Goal: Information Seeking & Learning: Learn about a topic

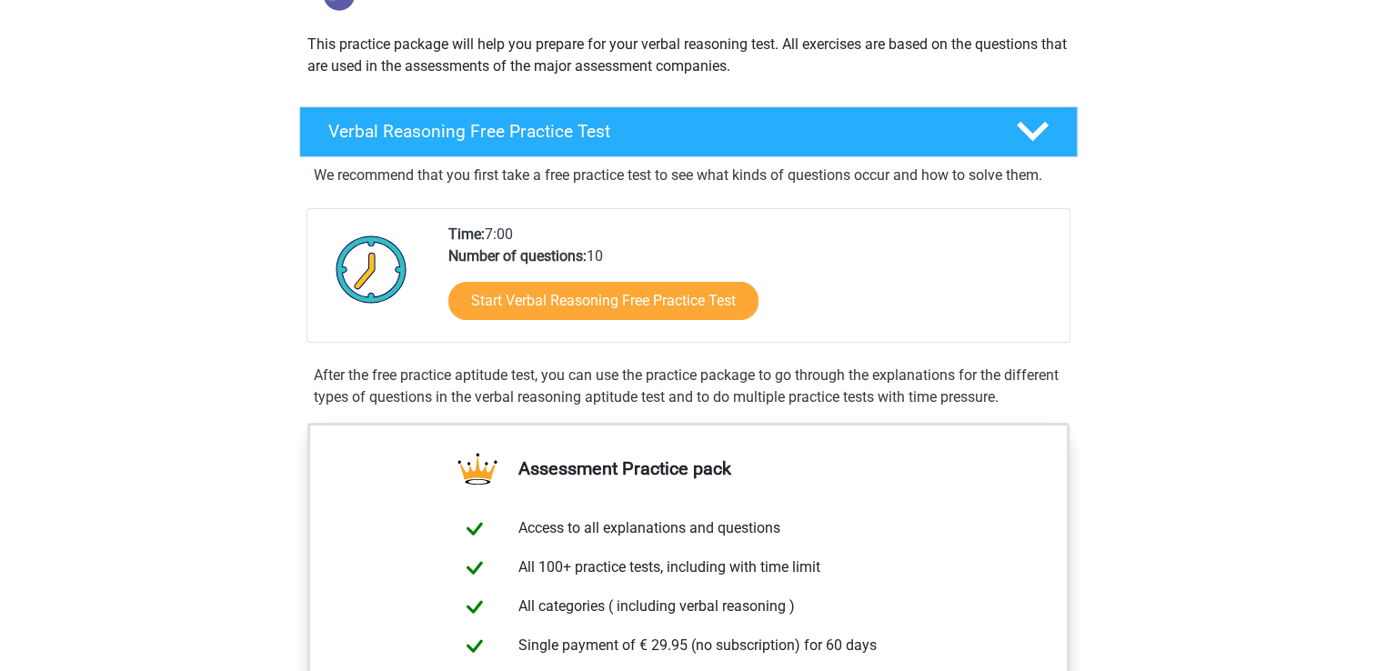
scroll to position [194, 0]
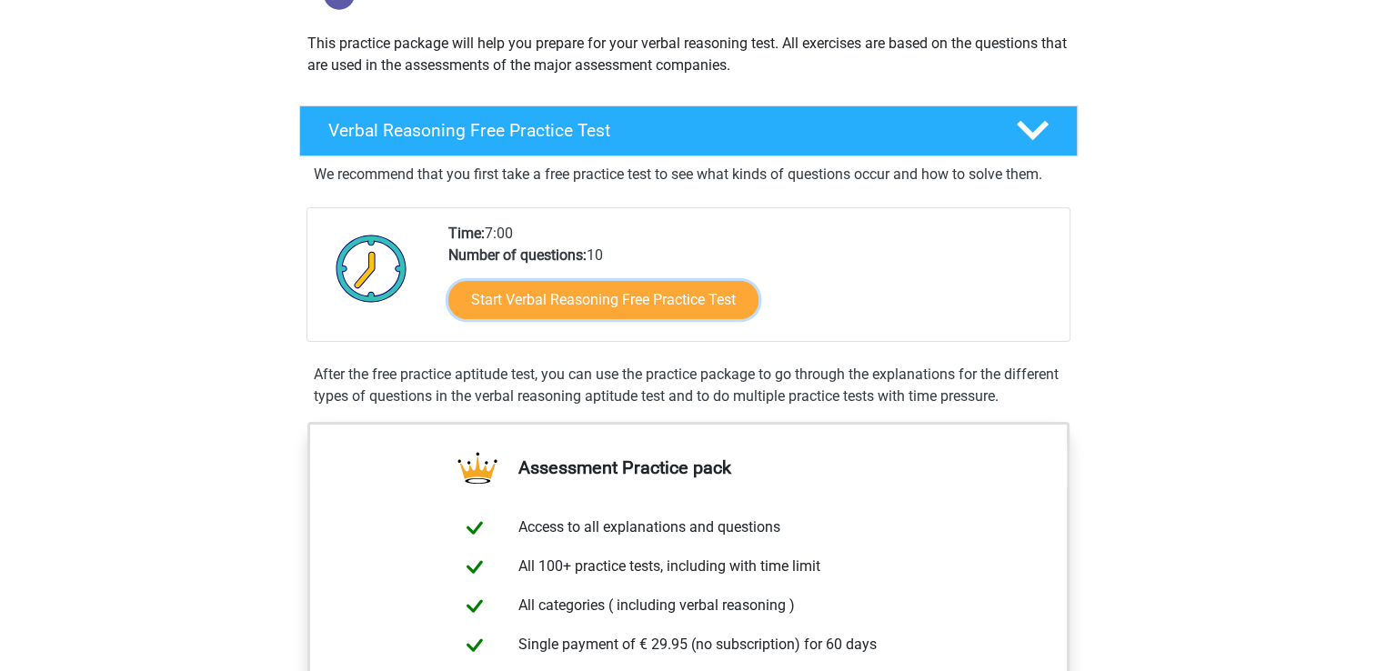
click at [748, 308] on link "Start Verbal Reasoning Free Practice Test" at bounding box center [603, 300] width 310 height 38
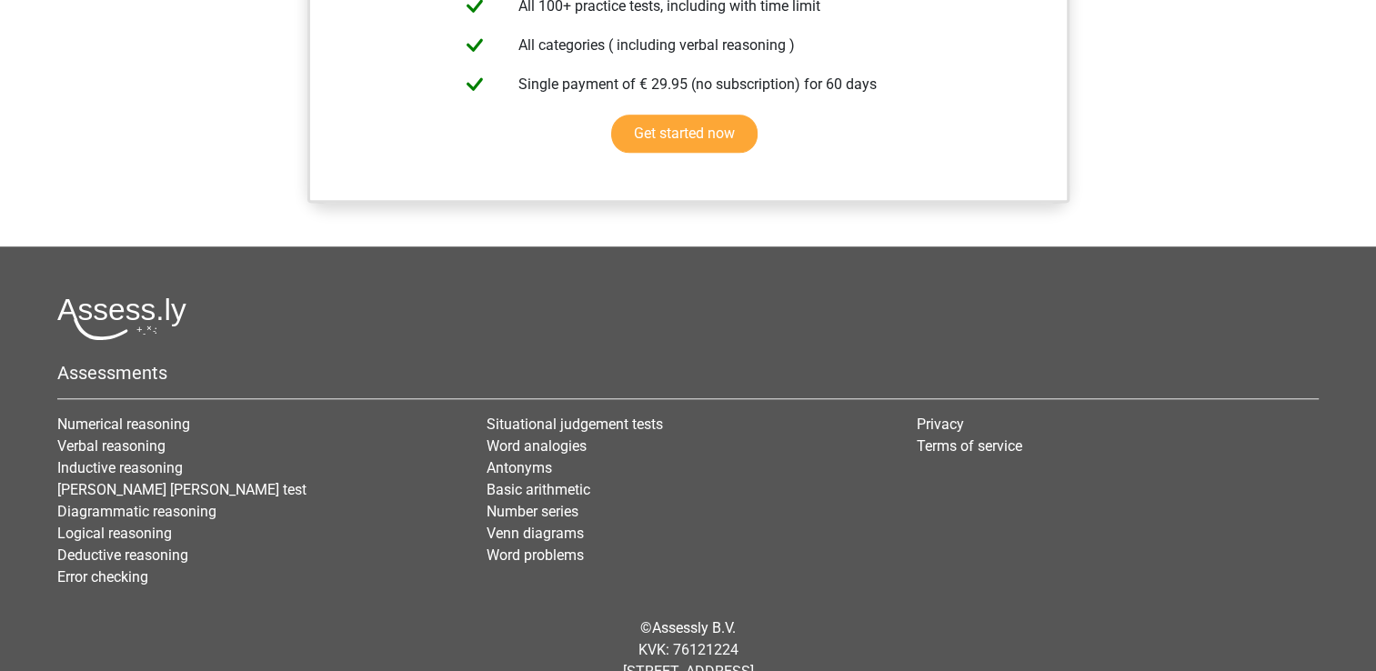
scroll to position [1481, 0]
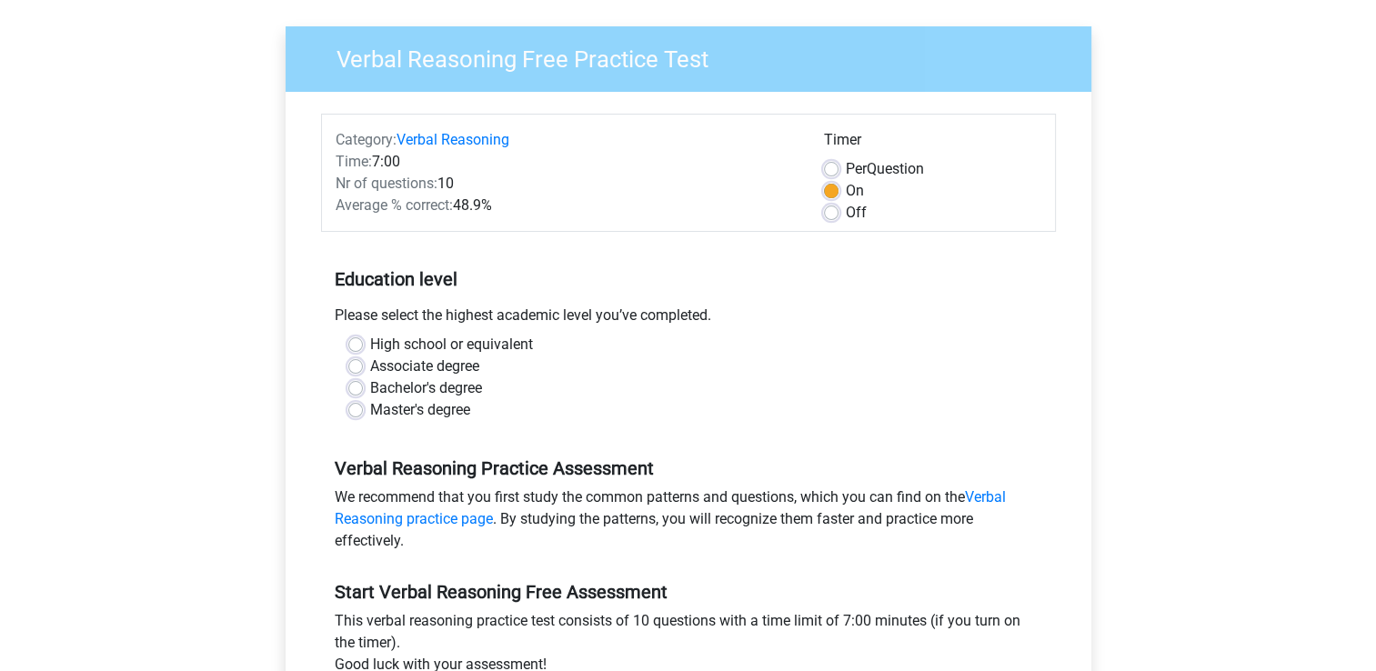
scroll to position [191, 0]
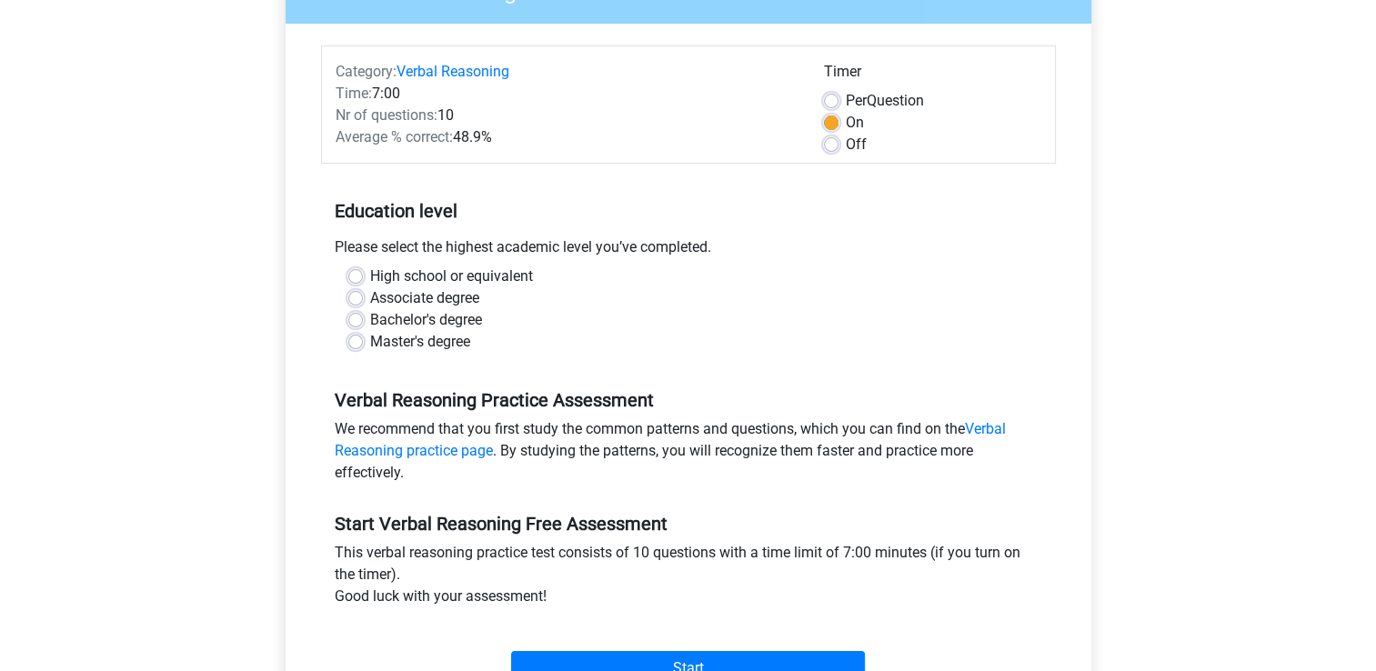
click at [459, 318] on label "Bachelor's degree" at bounding box center [426, 320] width 112 height 22
click at [363, 318] on input "Bachelor's degree" at bounding box center [355, 318] width 15 height 18
radio input "true"
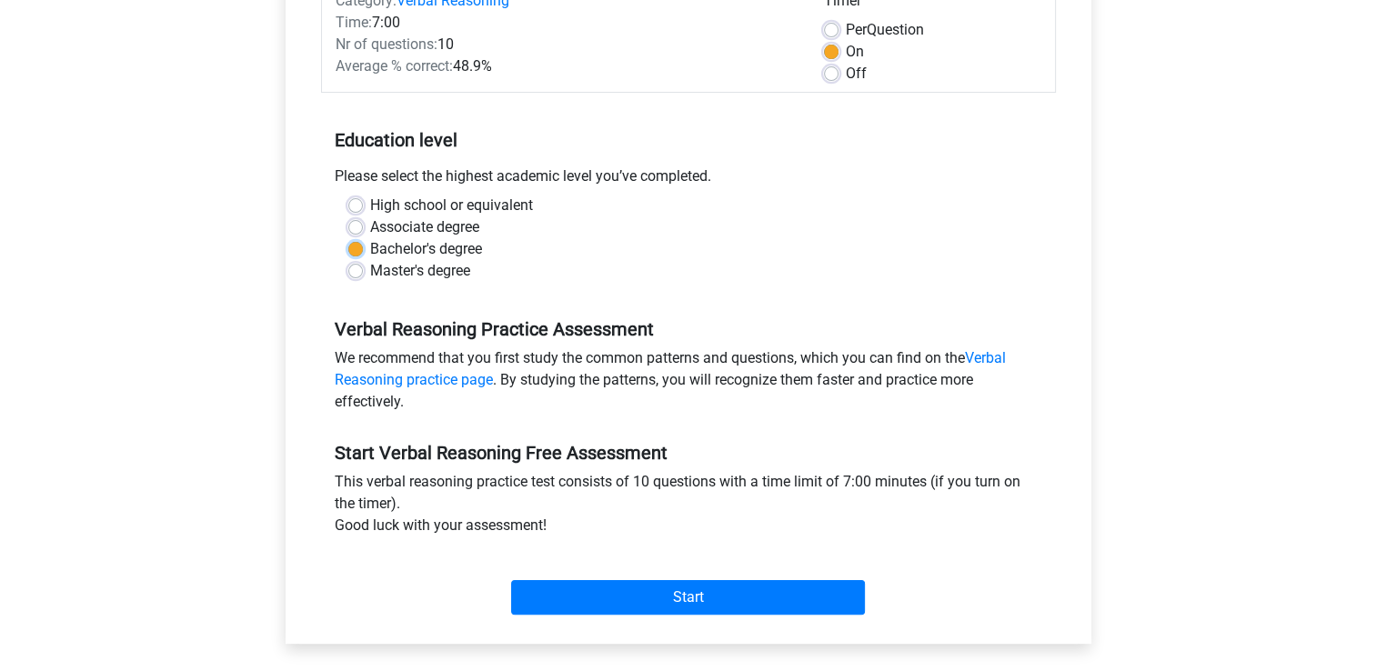
scroll to position [264, 0]
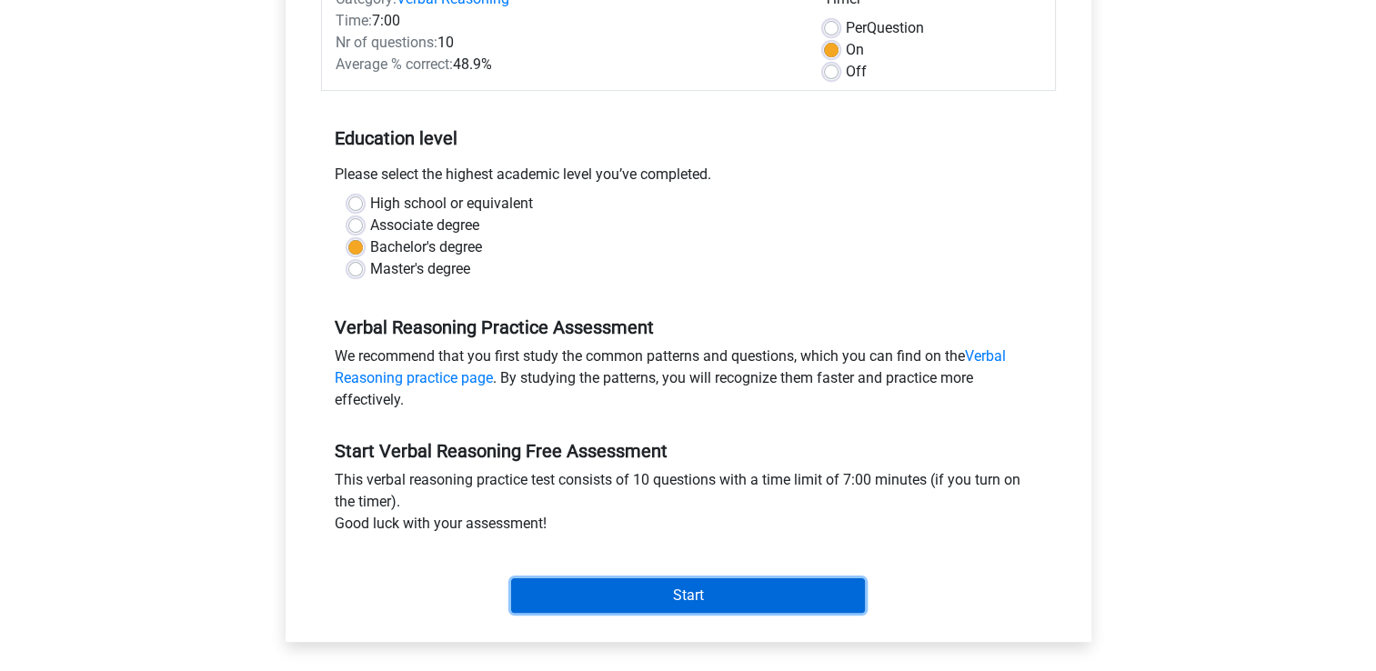
click at [757, 590] on input "Start" at bounding box center [688, 595] width 354 height 35
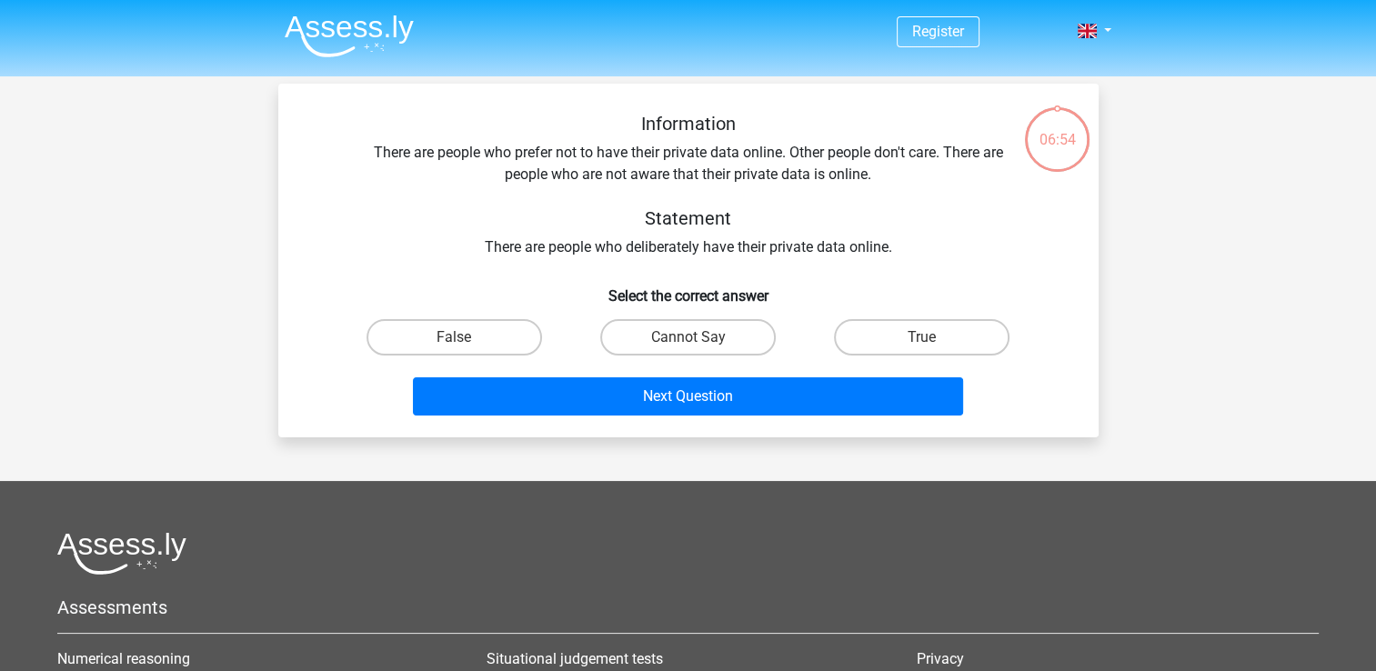
click at [895, 540] on div at bounding box center [687, 553] width 1261 height 43
click at [738, 334] on label "Cannot Say" at bounding box center [688, 337] width 176 height 36
click at [699, 337] on input "Cannot Say" at bounding box center [693, 343] width 12 height 12
radio input "true"
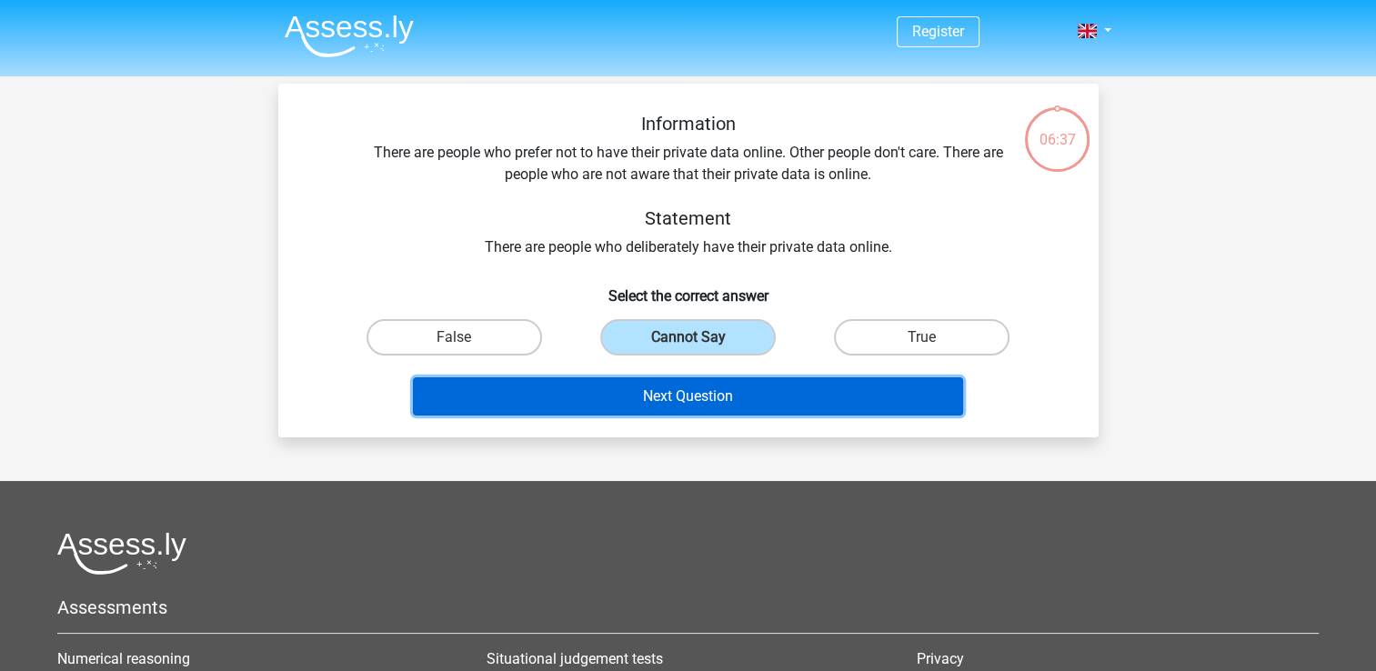
click at [738, 393] on button "Next Question" at bounding box center [688, 396] width 550 height 38
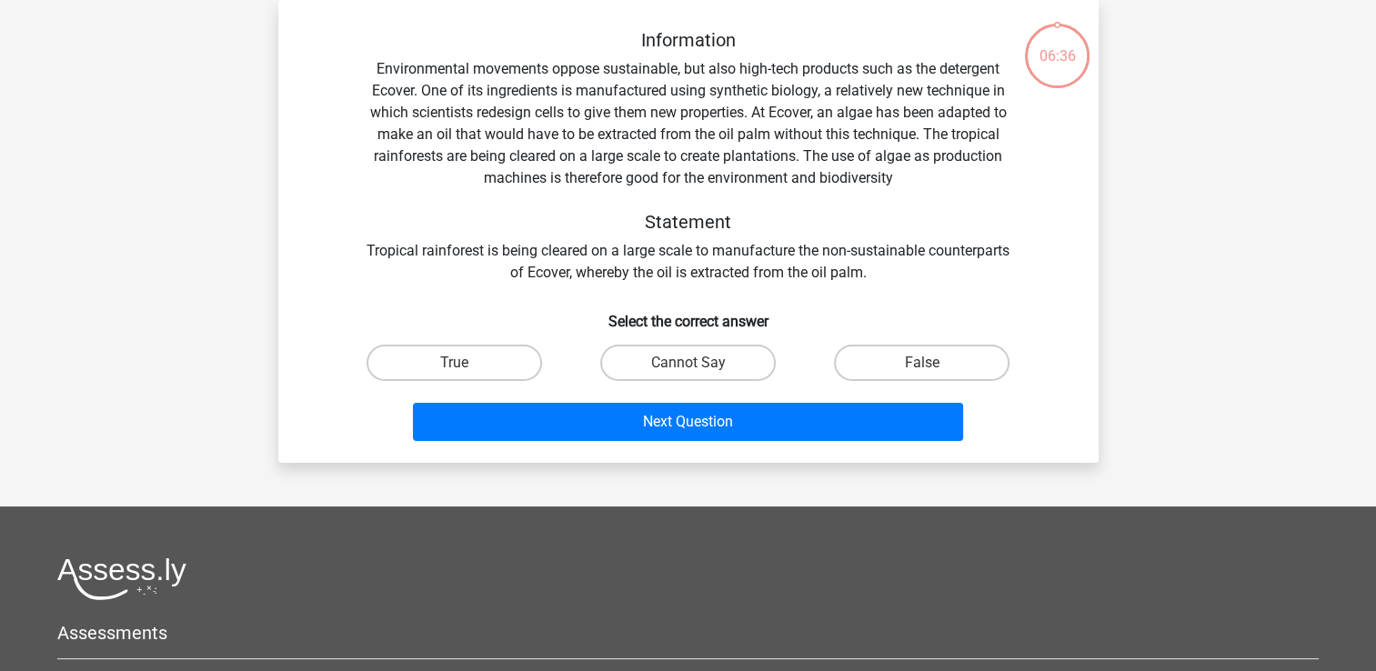
scroll to position [31, 0]
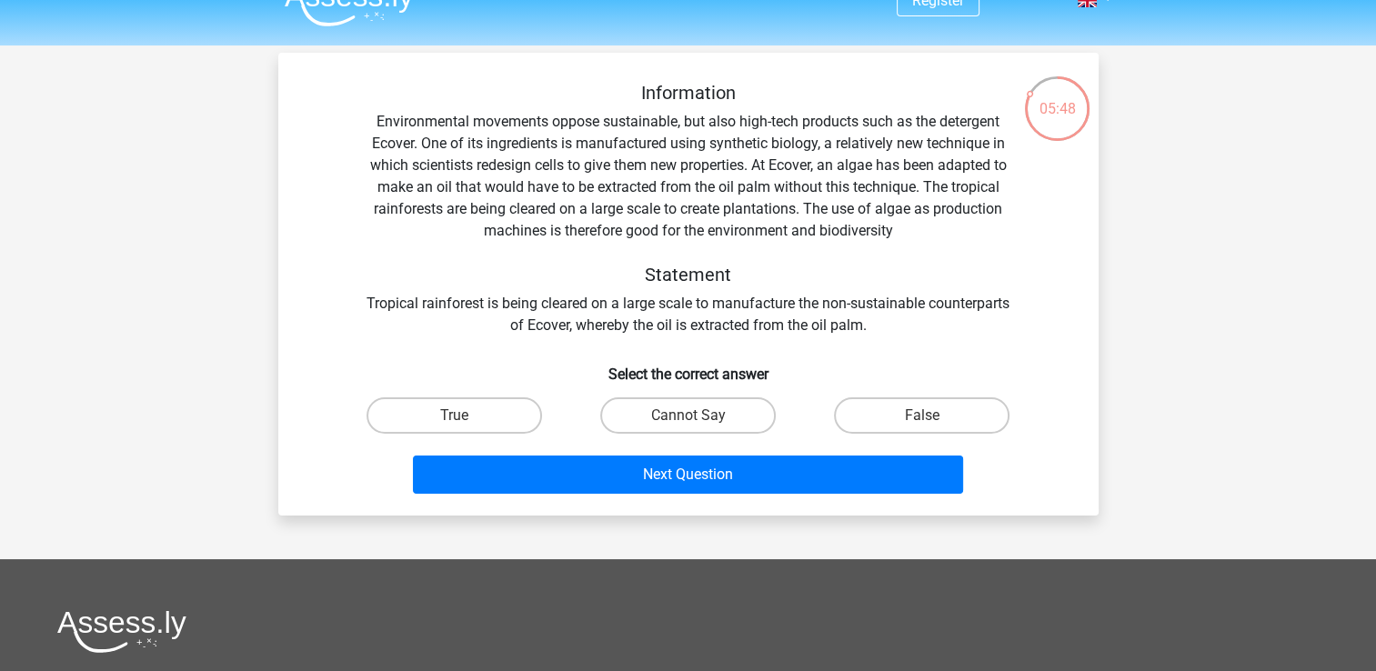
click at [905, 404] on label "False" at bounding box center [922, 415] width 176 height 36
click at [922, 416] on input "False" at bounding box center [928, 422] width 12 height 12
radio input "true"
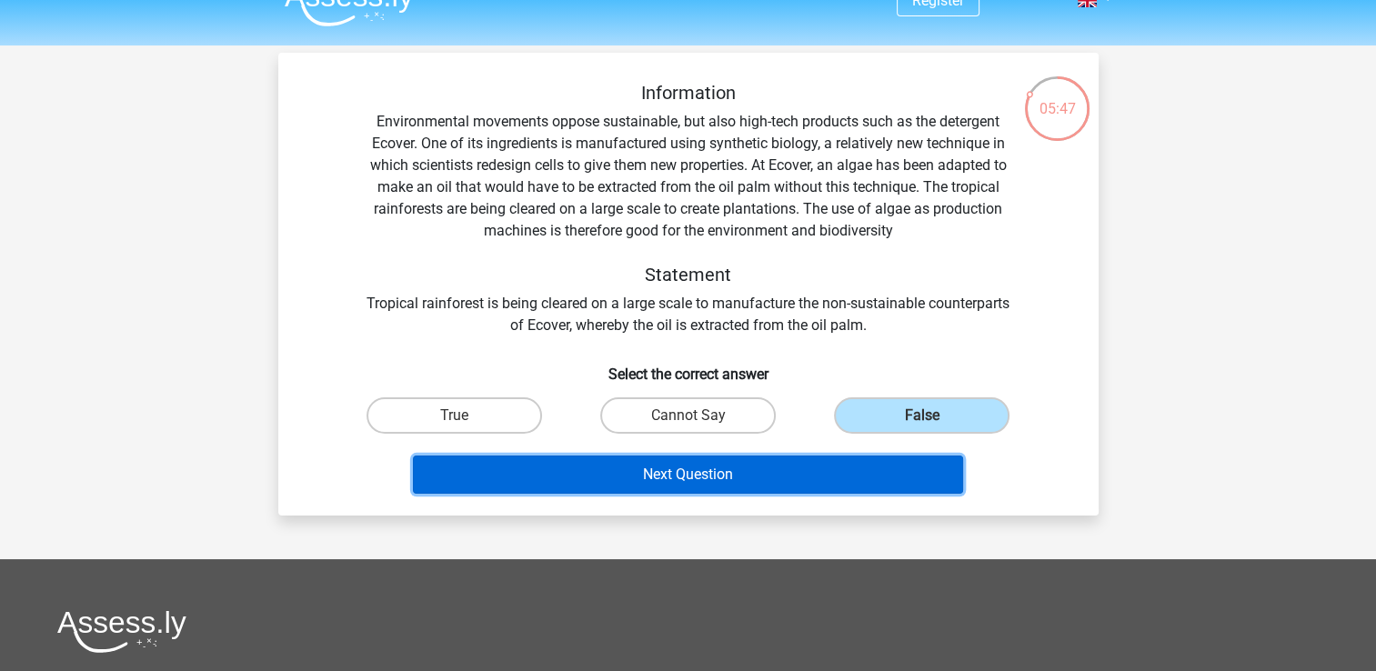
click at [837, 471] on button "Next Question" at bounding box center [688, 475] width 550 height 38
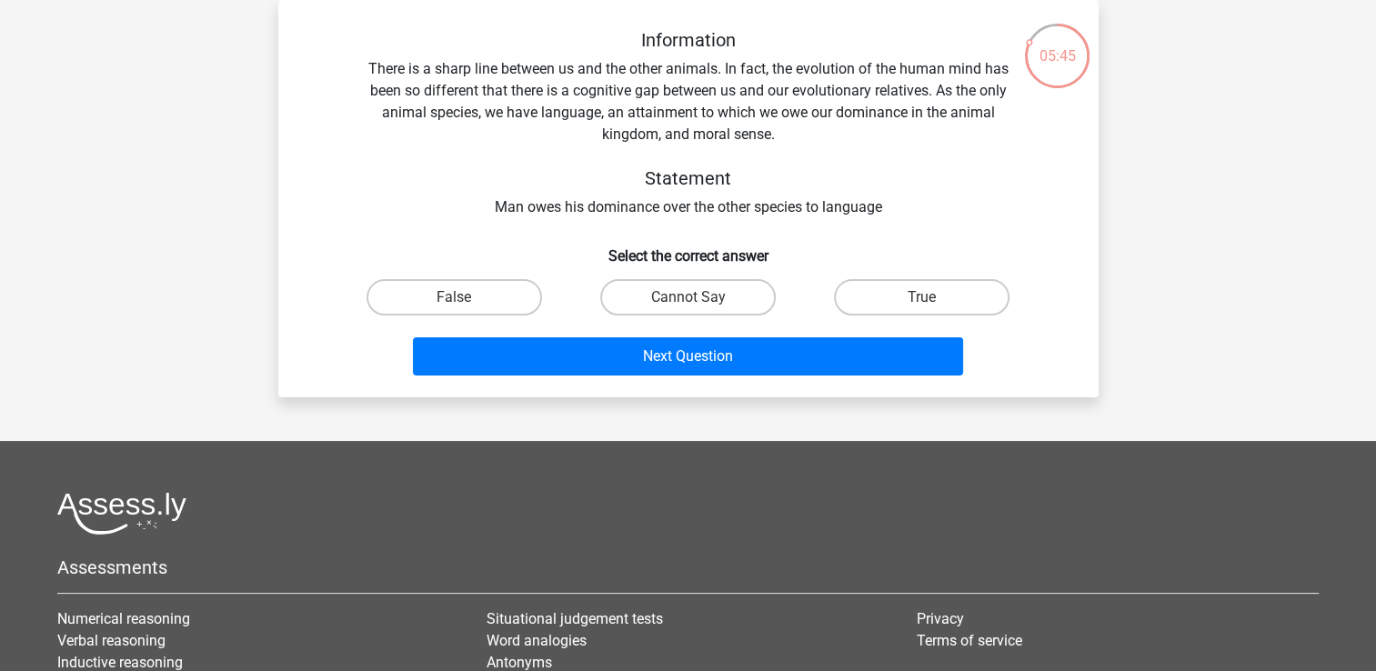
scroll to position [15, 0]
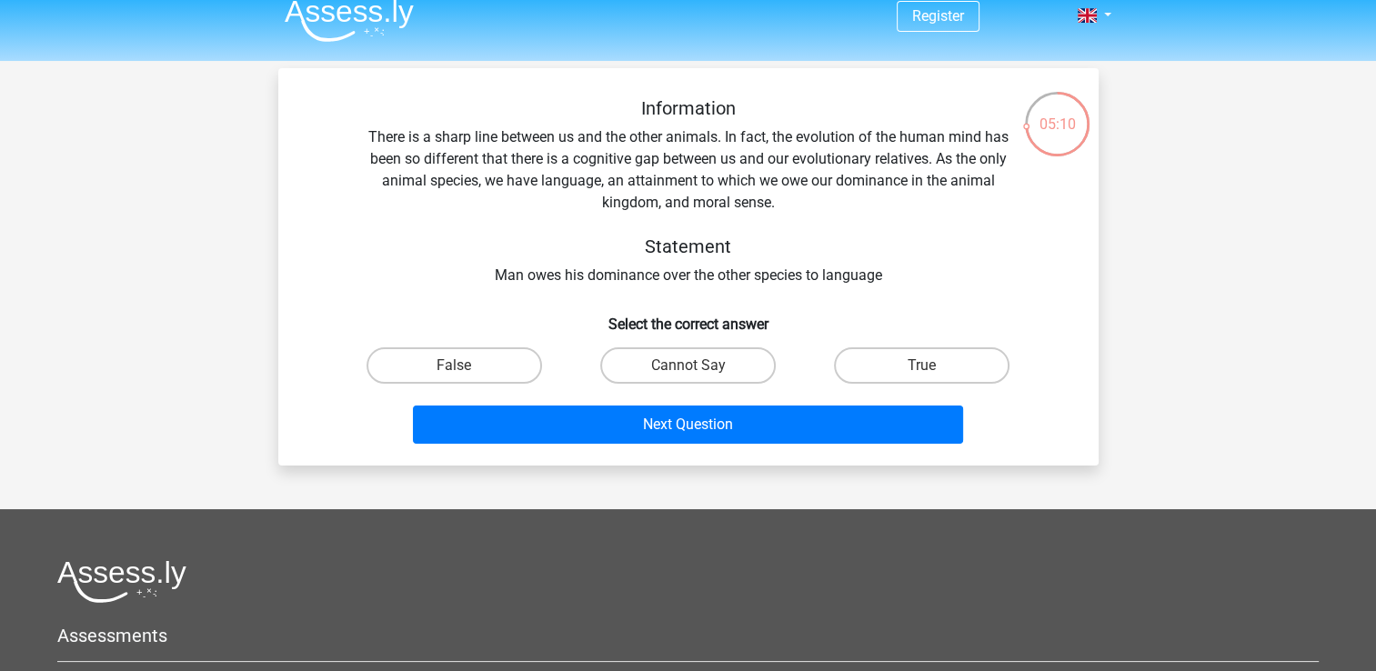
click at [897, 363] on label "True" at bounding box center [922, 365] width 176 height 36
click at [922, 366] on input "True" at bounding box center [928, 372] width 12 height 12
radio input "true"
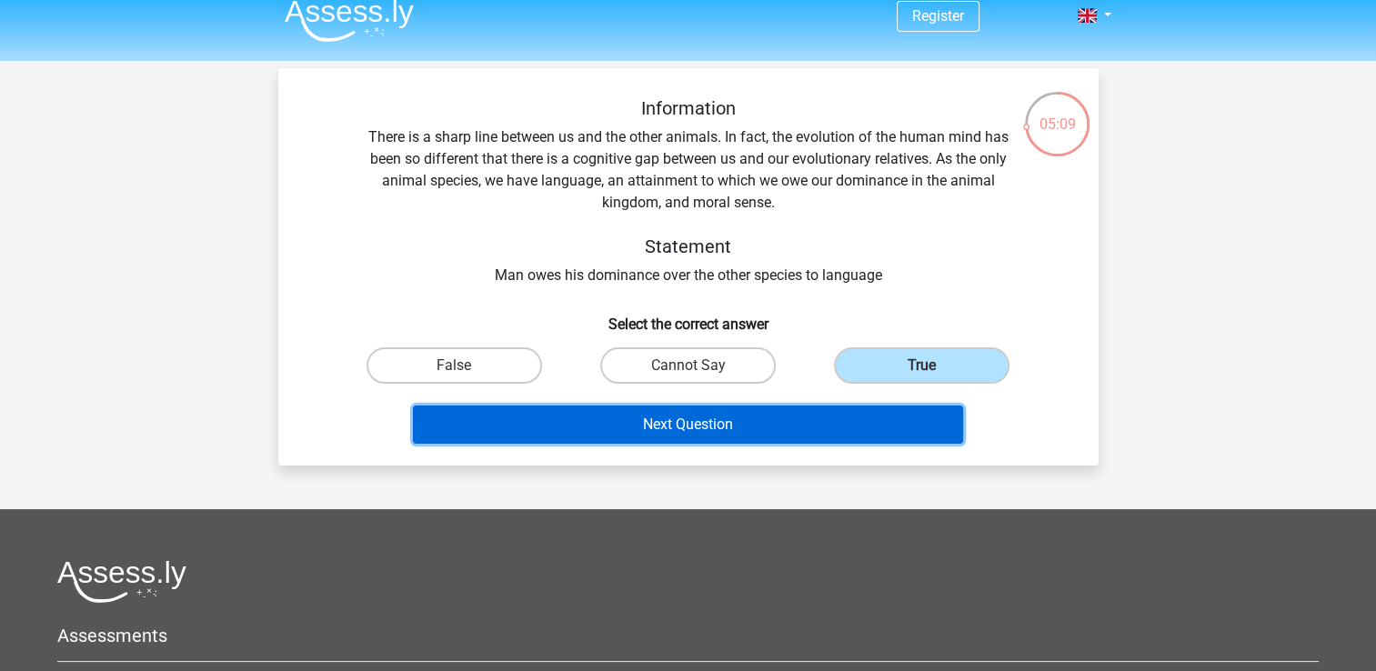
click at [822, 416] on button "Next Question" at bounding box center [688, 425] width 550 height 38
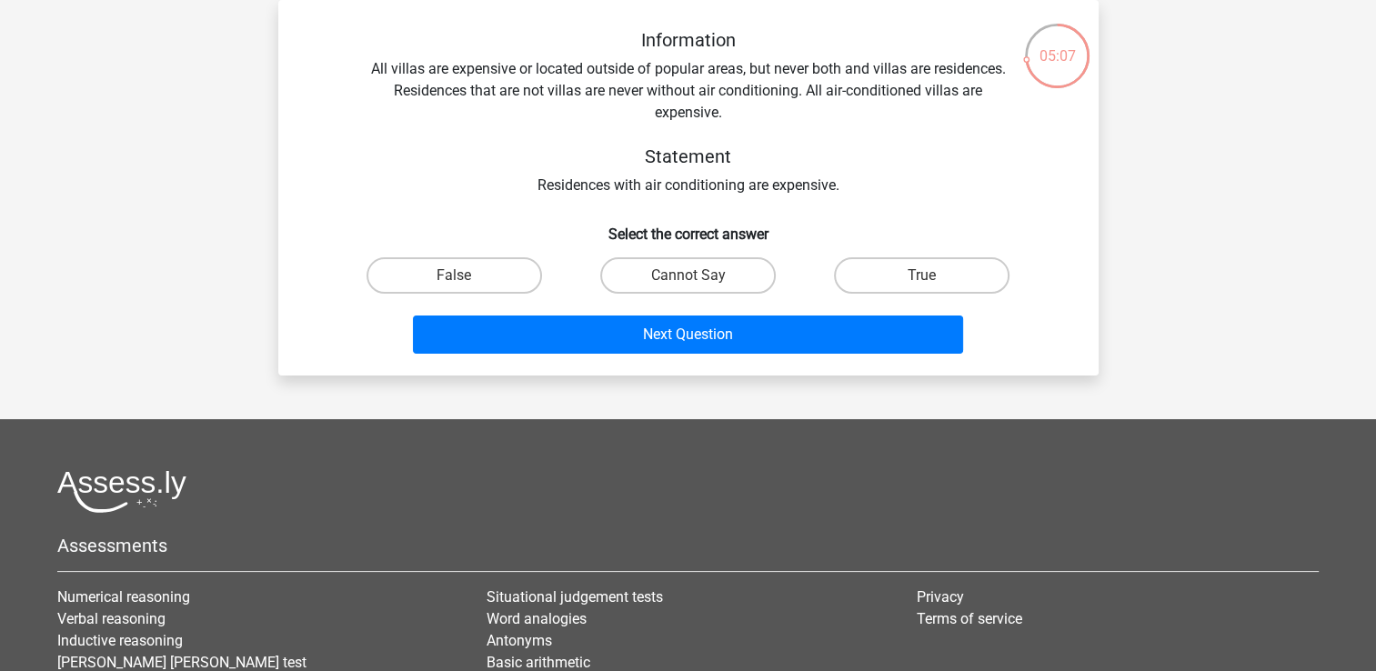
scroll to position [0, 0]
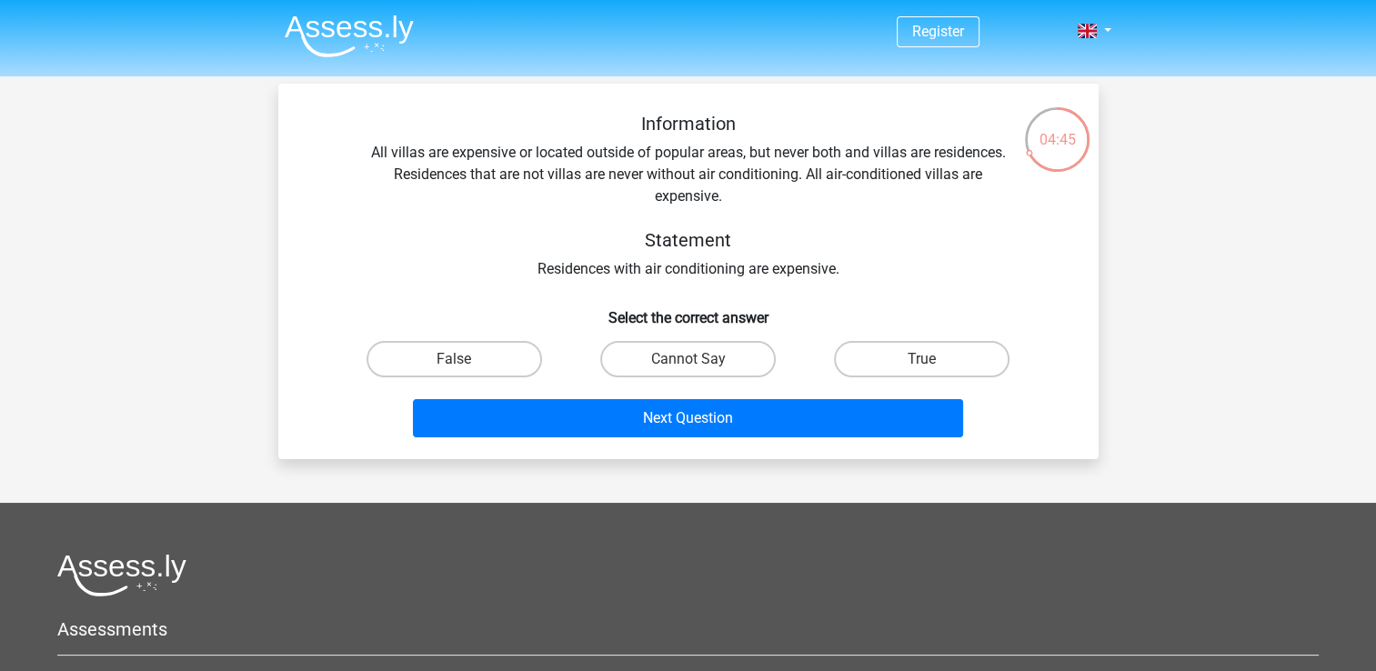
click at [889, 362] on label "True" at bounding box center [922, 359] width 176 height 36
click at [922, 362] on input "True" at bounding box center [928, 365] width 12 height 12
radio input "true"
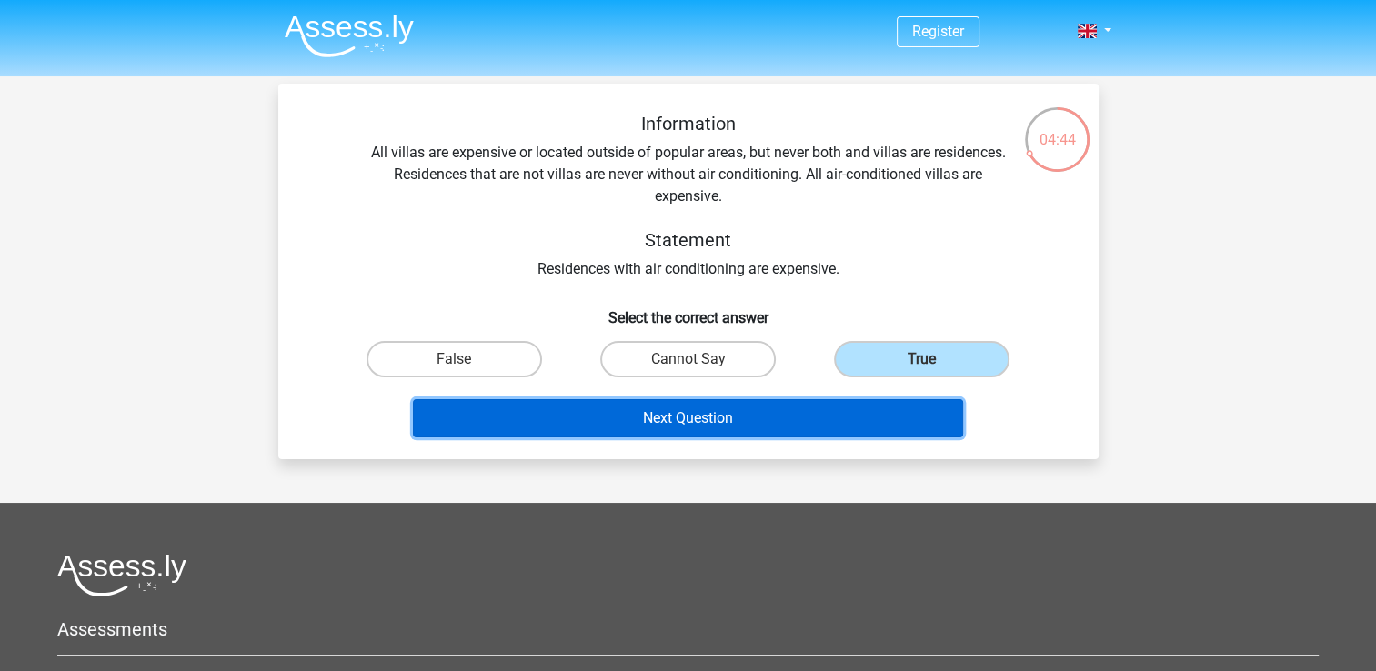
click at [844, 417] on button "Next Question" at bounding box center [688, 418] width 550 height 38
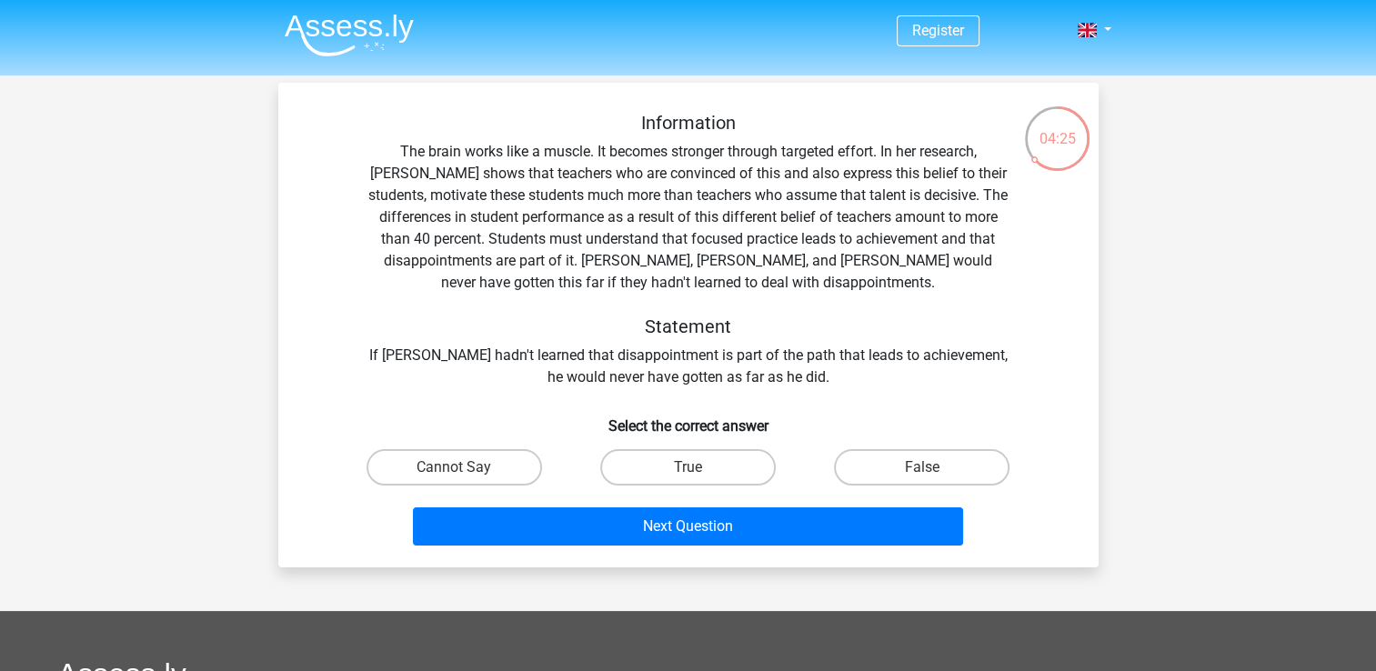
scroll to position [18, 0]
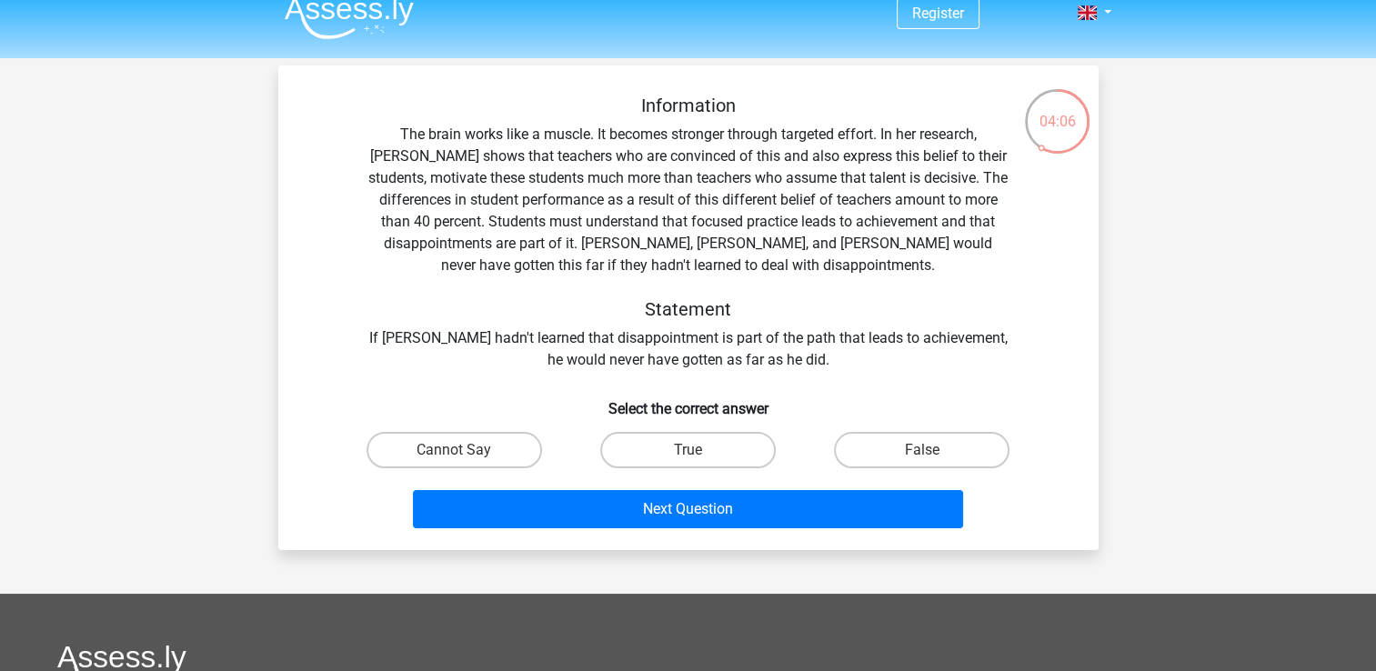
click at [724, 451] on label "True" at bounding box center [688, 450] width 176 height 36
click at [699, 451] on input "True" at bounding box center [693, 456] width 12 height 12
radio input "true"
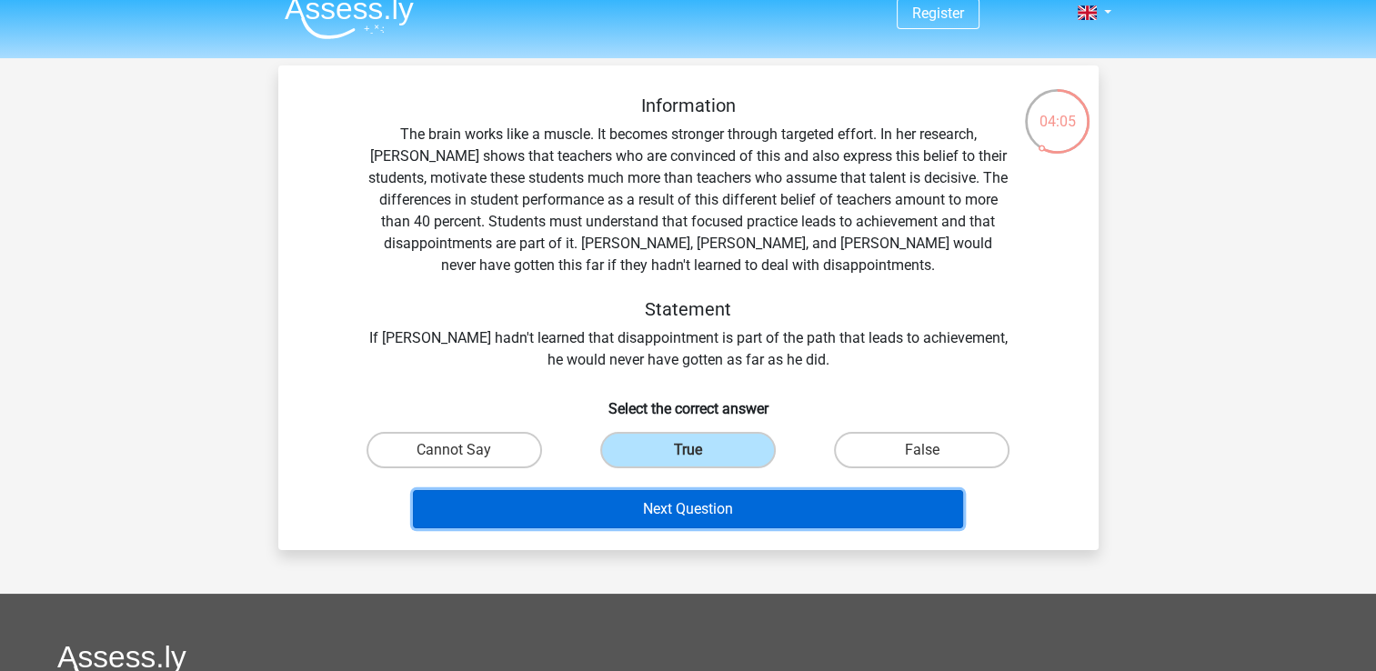
click at [698, 507] on button "Next Question" at bounding box center [688, 509] width 550 height 38
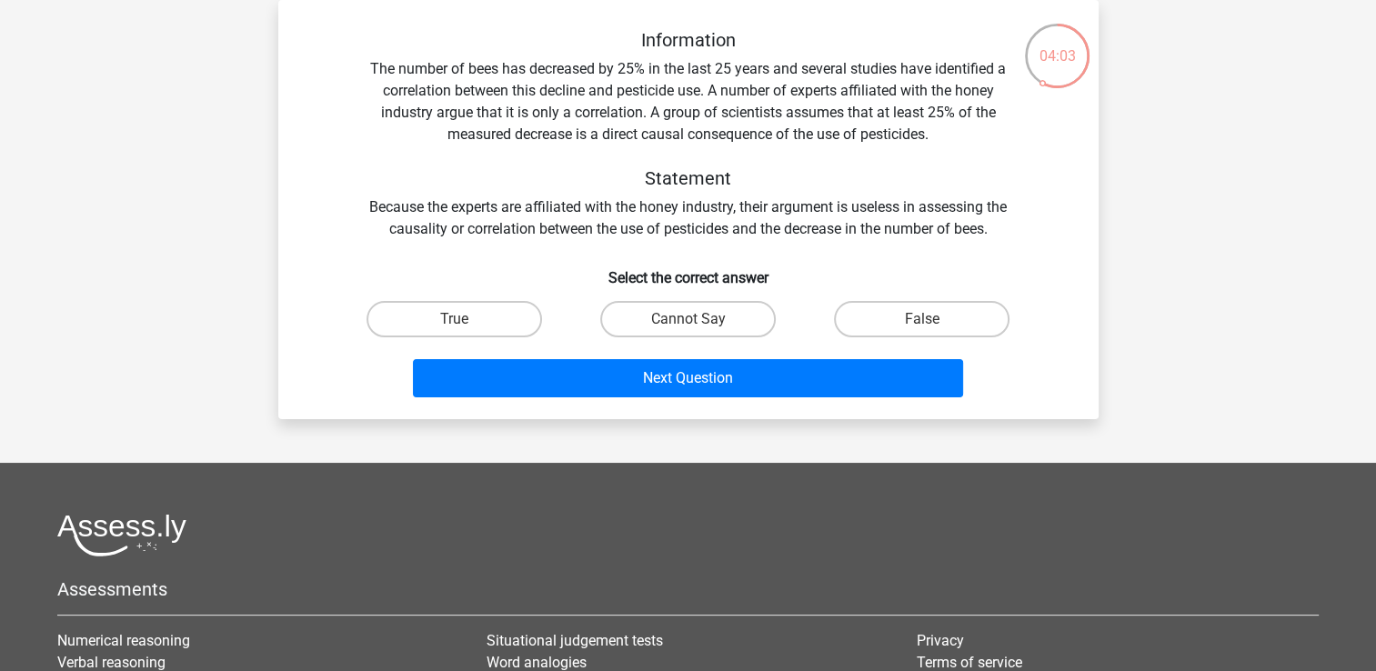
scroll to position [0, 0]
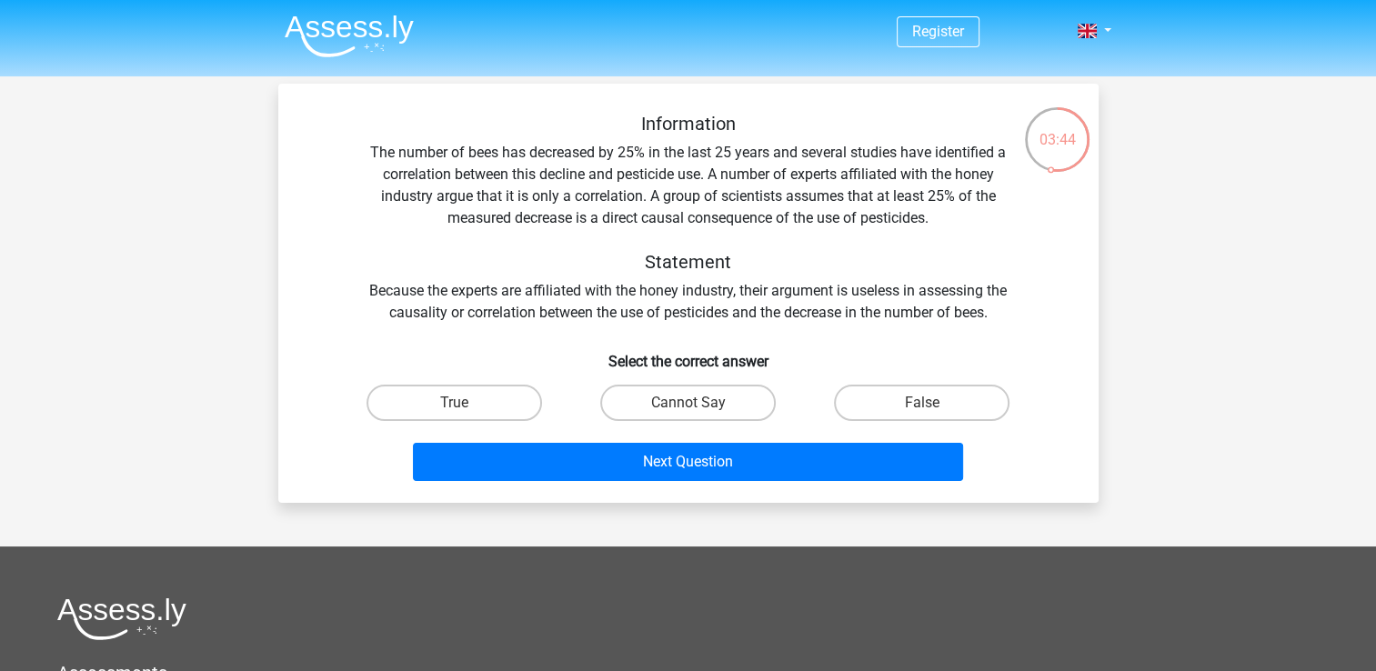
click at [734, 409] on label "Cannot Say" at bounding box center [688, 403] width 176 height 36
click at [699, 409] on input "Cannot Say" at bounding box center [693, 409] width 12 height 12
radio input "true"
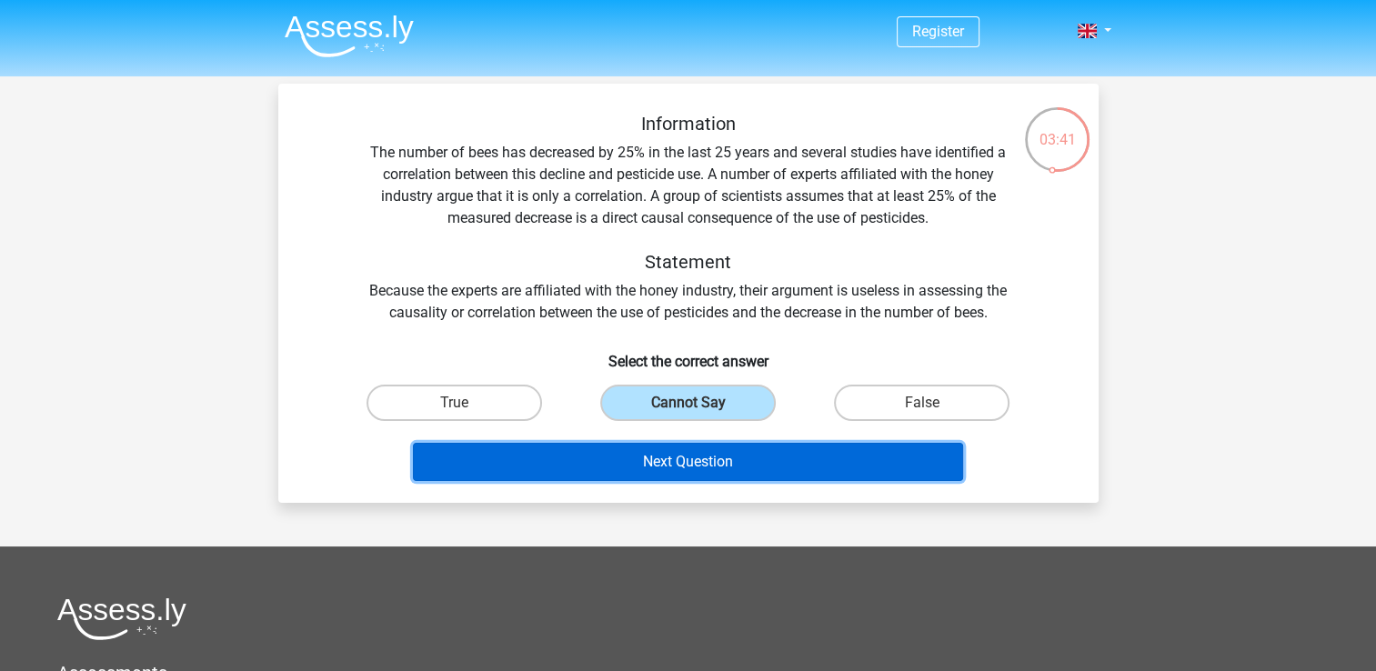
click at [753, 467] on button "Next Question" at bounding box center [688, 462] width 550 height 38
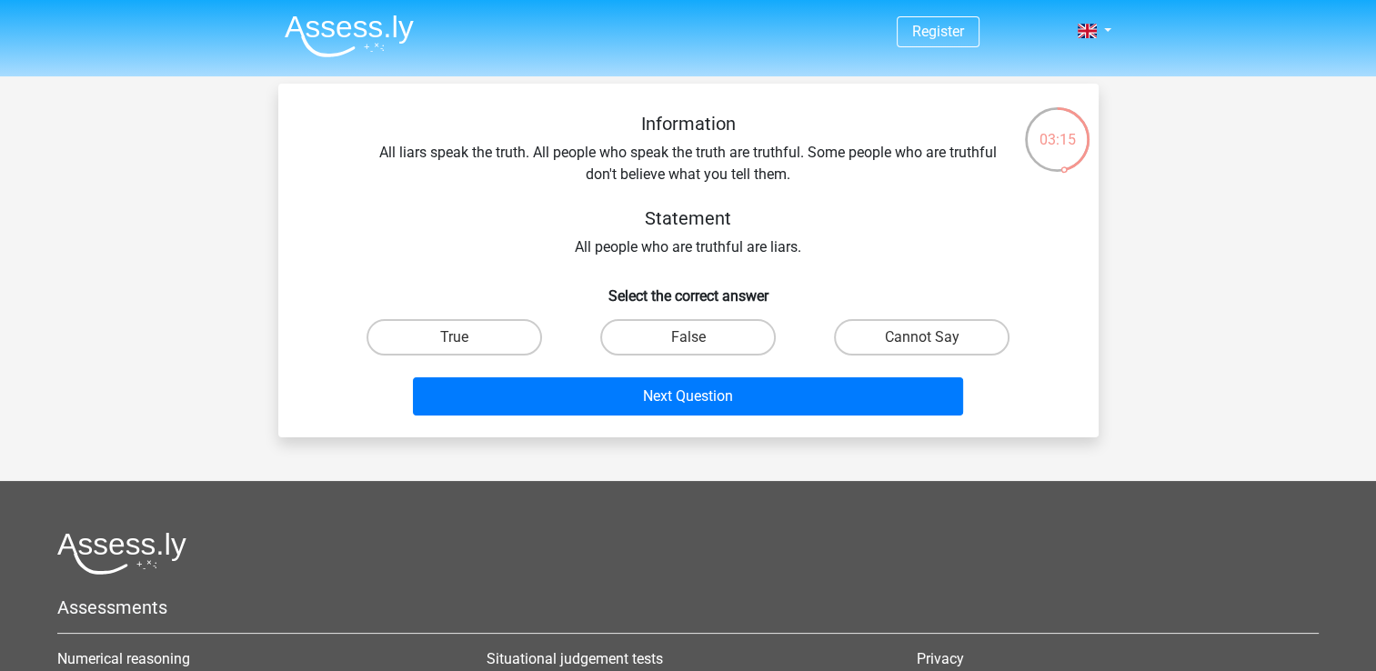
click at [622, 332] on label "False" at bounding box center [688, 337] width 176 height 36
click at [687, 337] on input "False" at bounding box center [693, 343] width 12 height 12
radio input "true"
click at [897, 339] on label "Cannot Say" at bounding box center [922, 337] width 176 height 36
click at [922, 339] on input "Cannot Say" at bounding box center [928, 343] width 12 height 12
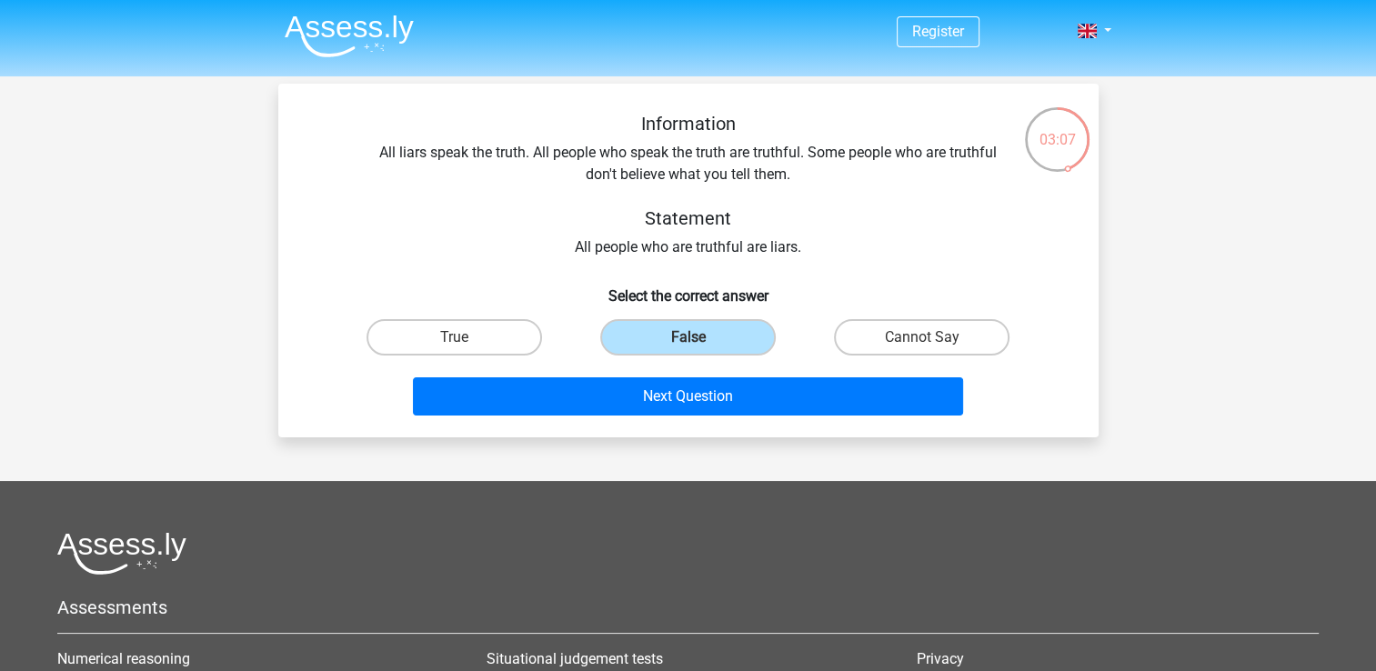
radio input "true"
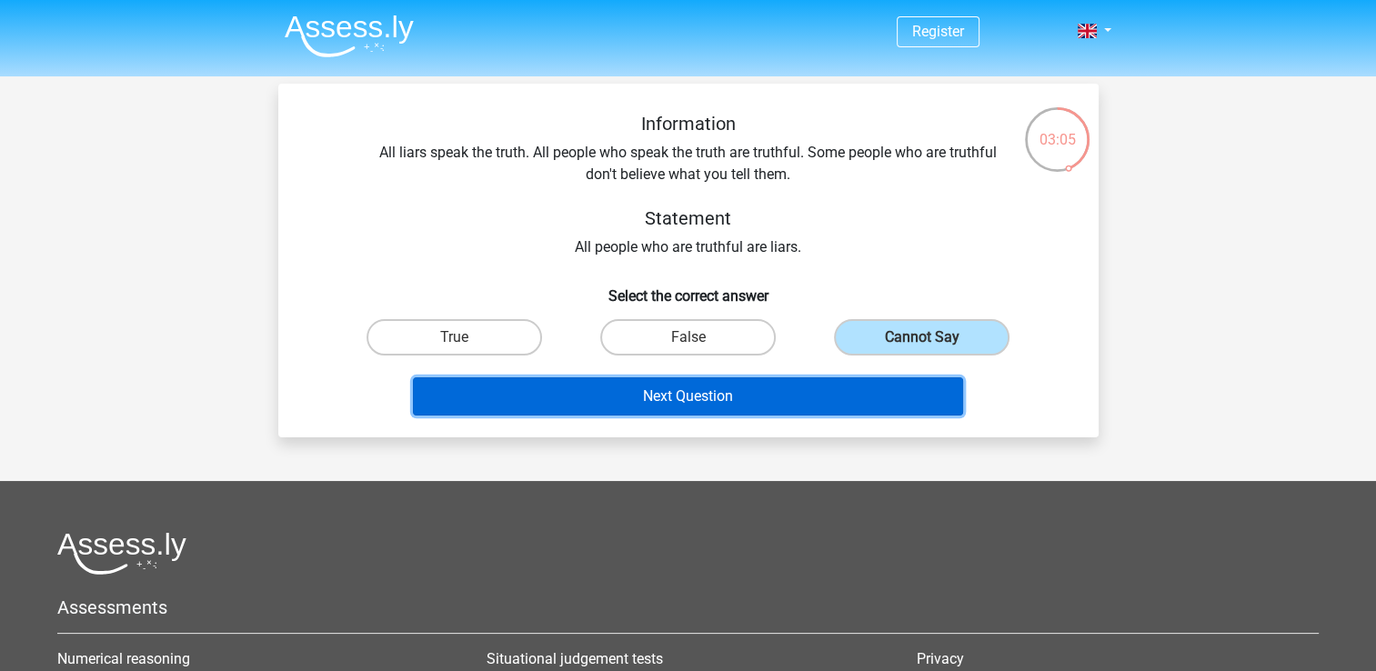
click at [763, 406] on button "Next Question" at bounding box center [688, 396] width 550 height 38
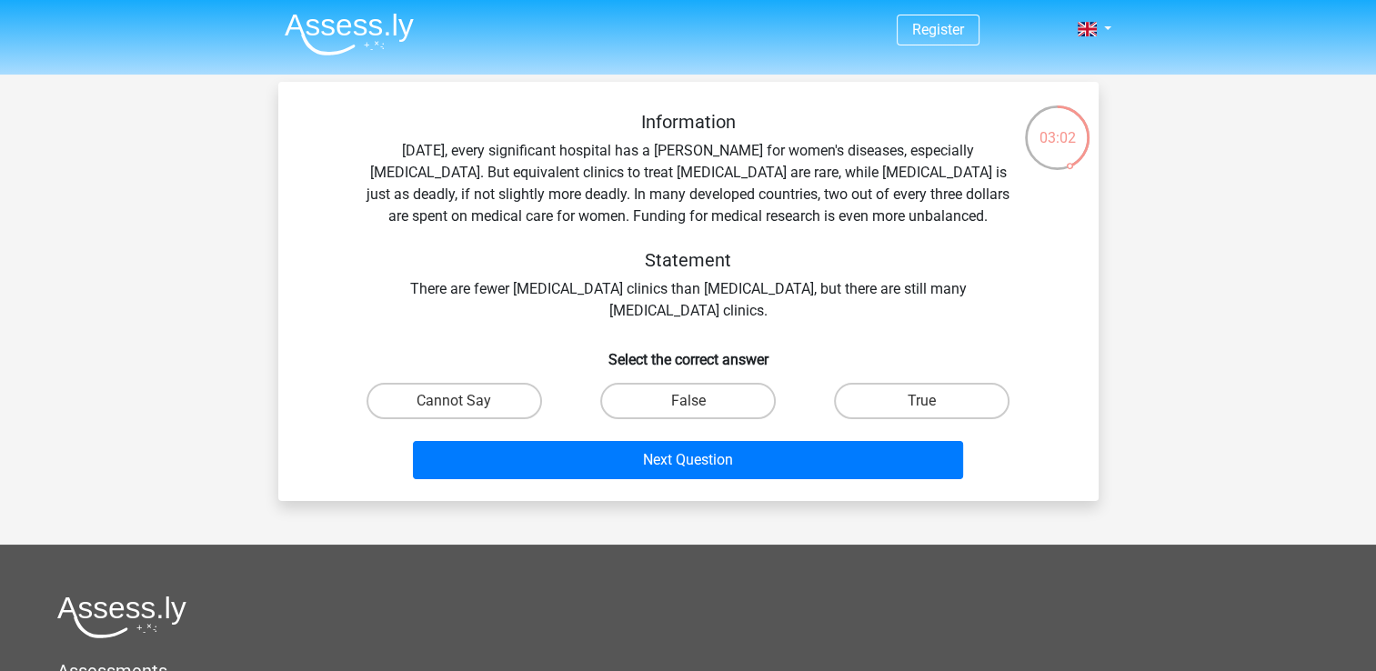
scroll to position [1, 0]
click at [509, 404] on label "Cannot Say" at bounding box center [454, 402] width 176 height 36
click at [466, 404] on input "Cannot Say" at bounding box center [460, 408] width 12 height 12
radio input "true"
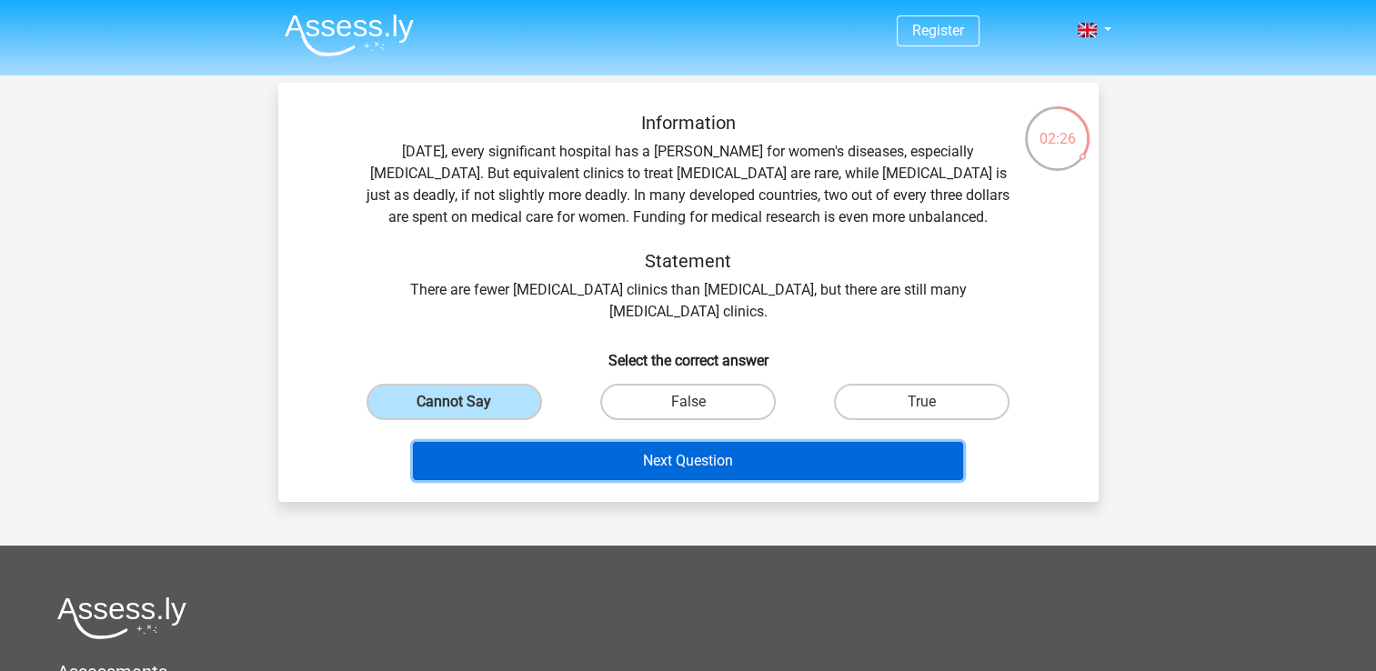
click at [556, 462] on button "Next Question" at bounding box center [688, 461] width 550 height 38
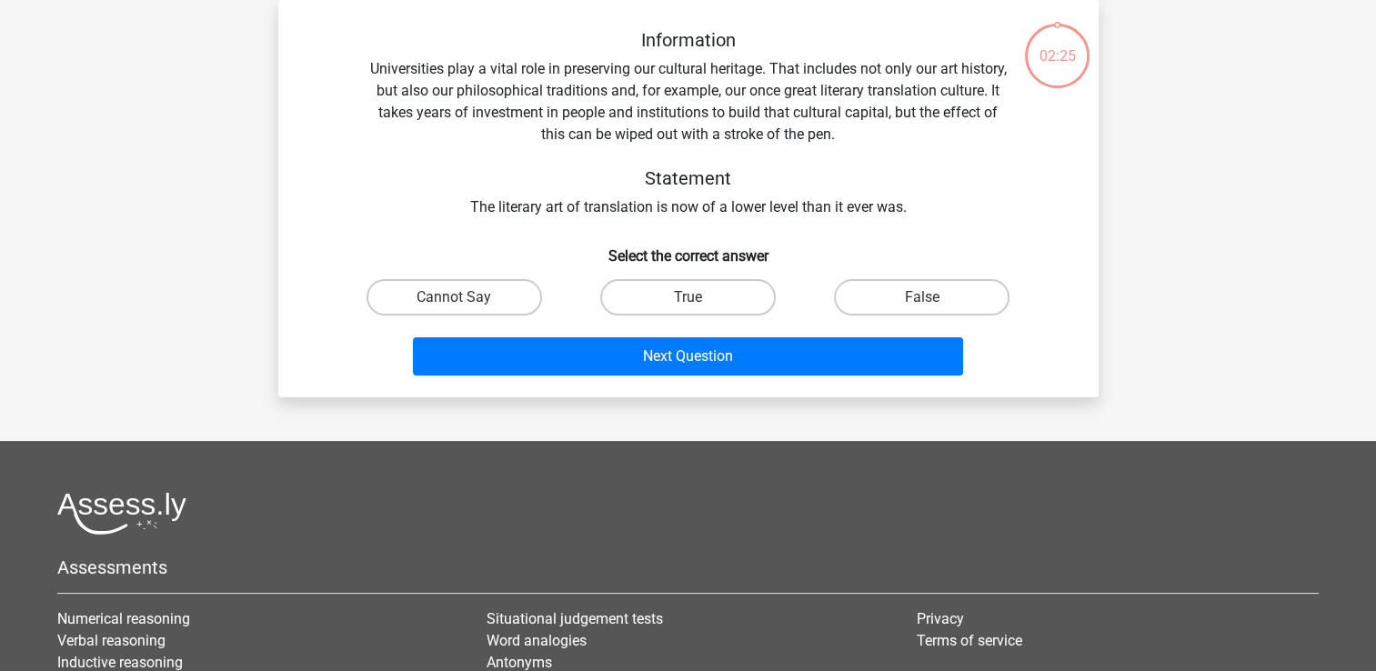
scroll to position [0, 0]
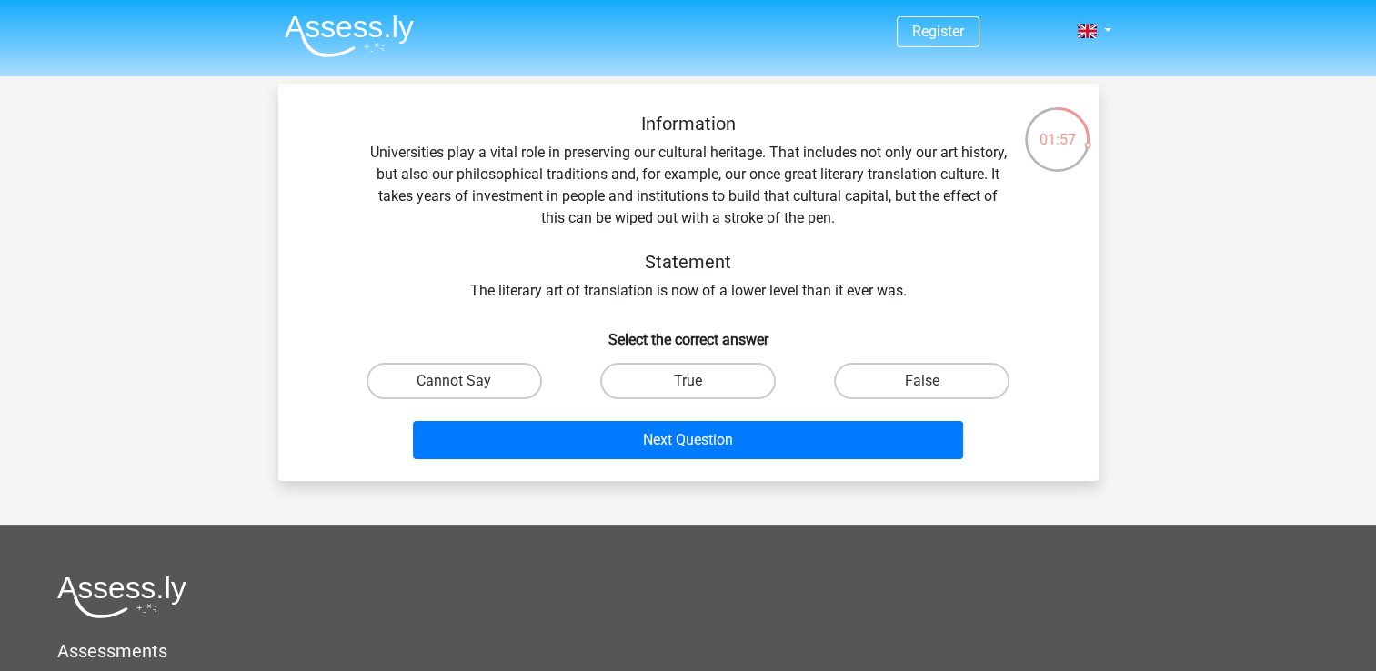
click at [427, 380] on label "Cannot Say" at bounding box center [454, 381] width 176 height 36
click at [454, 381] on input "Cannot Say" at bounding box center [460, 387] width 12 height 12
radio input "true"
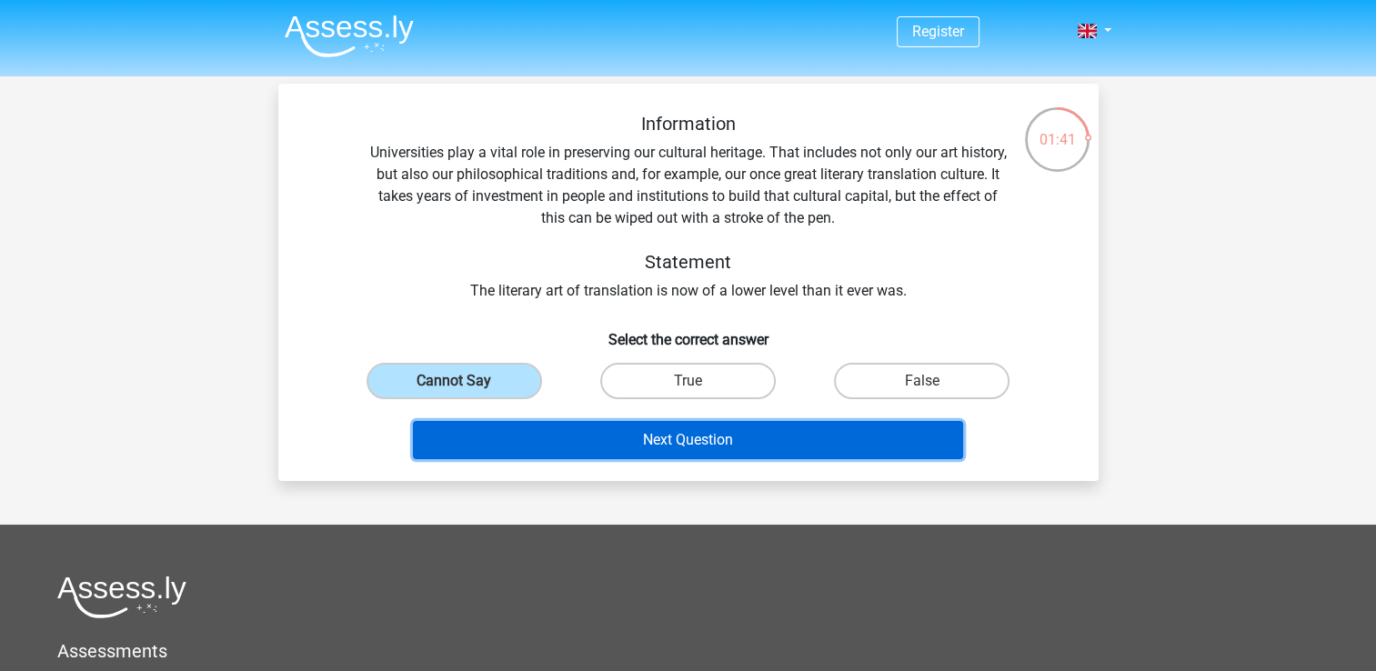
click at [577, 436] on button "Next Question" at bounding box center [688, 440] width 550 height 38
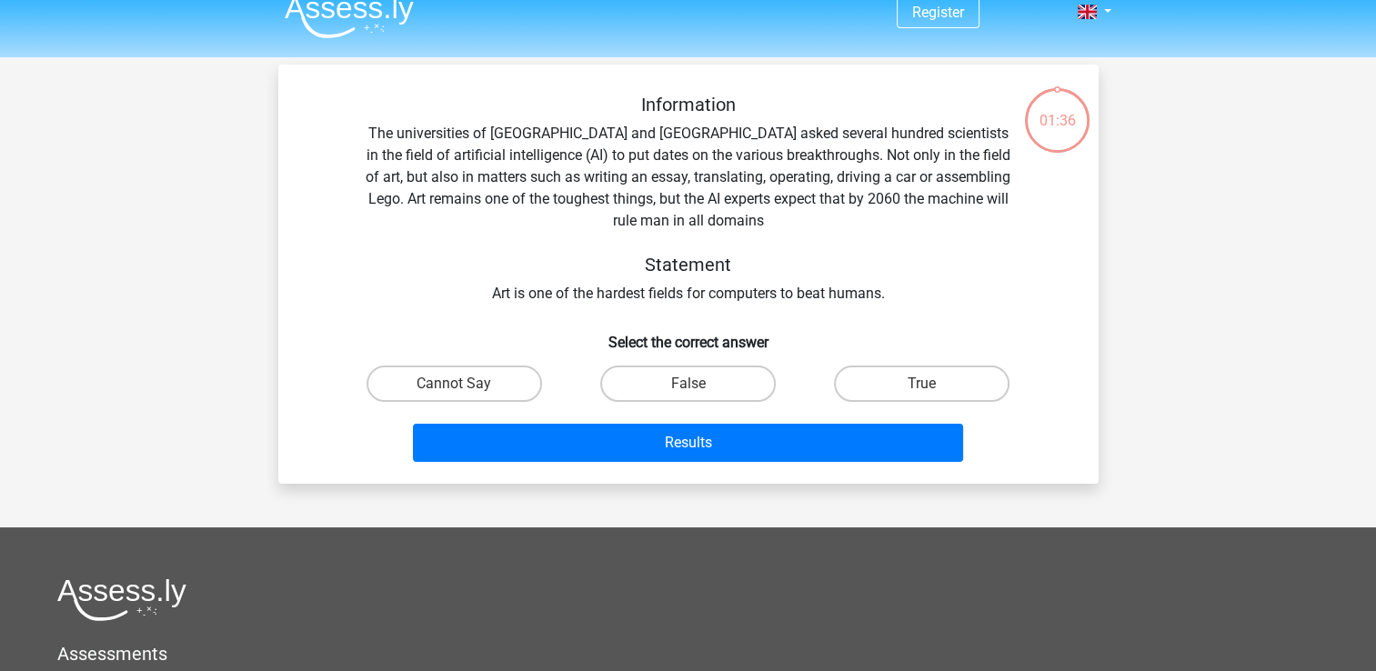
scroll to position [12, 0]
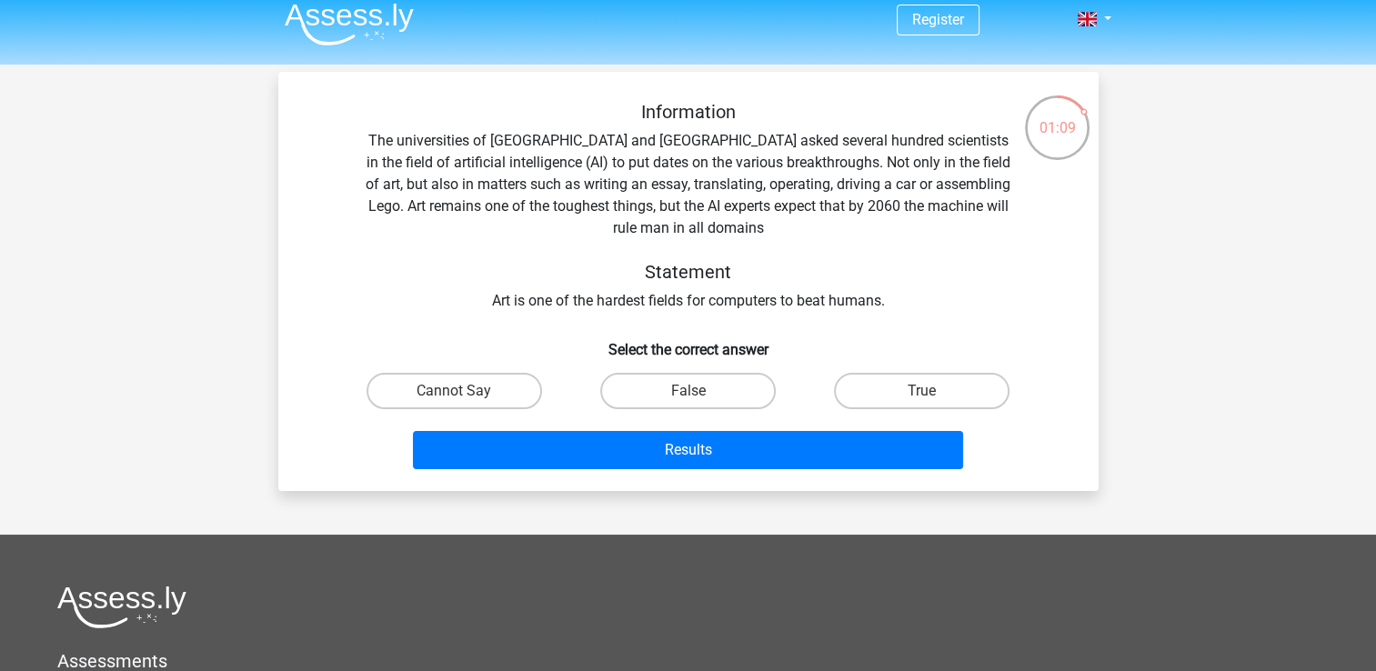
click at [970, 386] on label "True" at bounding box center [922, 391] width 176 height 36
click at [934, 391] on input "True" at bounding box center [928, 397] width 12 height 12
radio input "true"
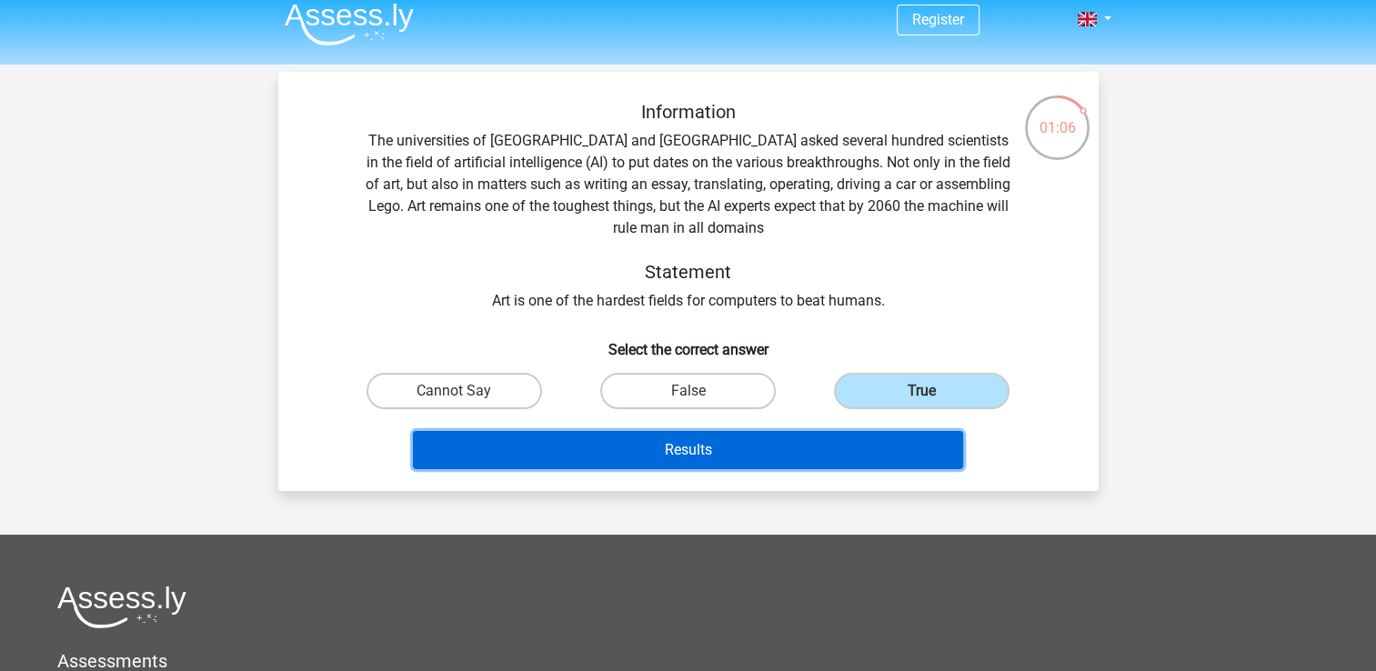
click at [855, 446] on button "Results" at bounding box center [688, 450] width 550 height 38
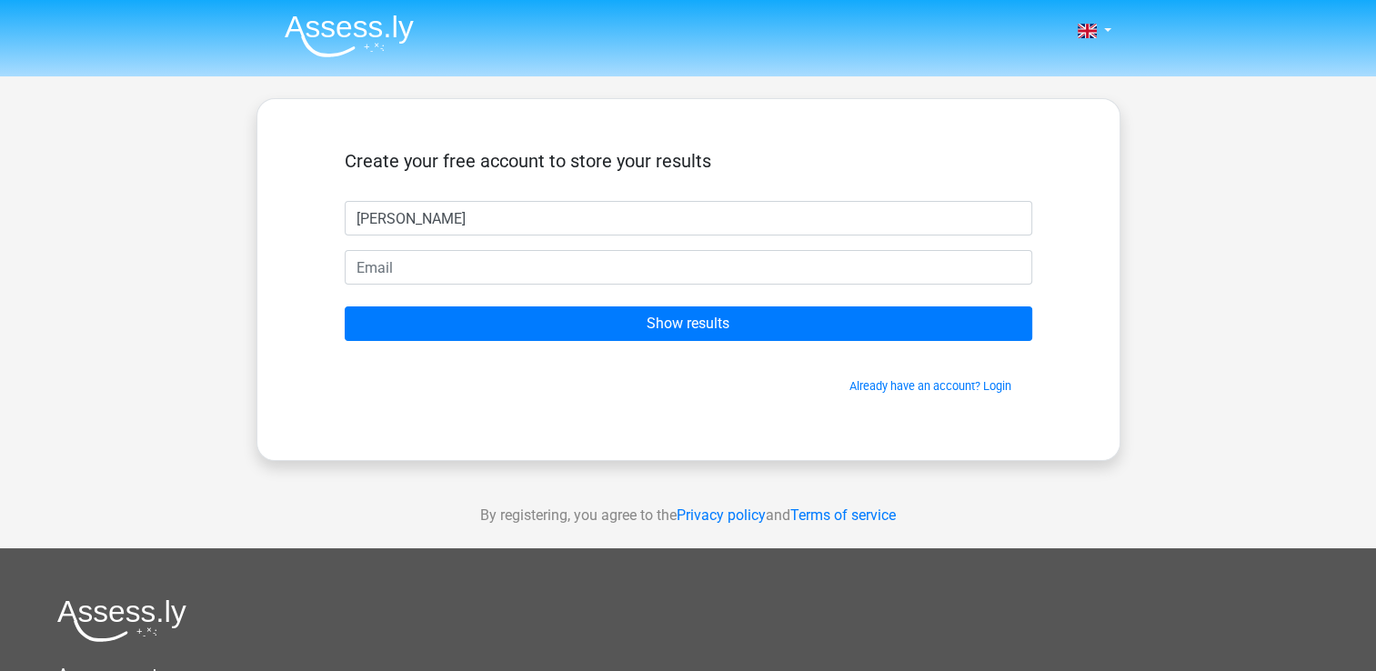
type input "isabelle"
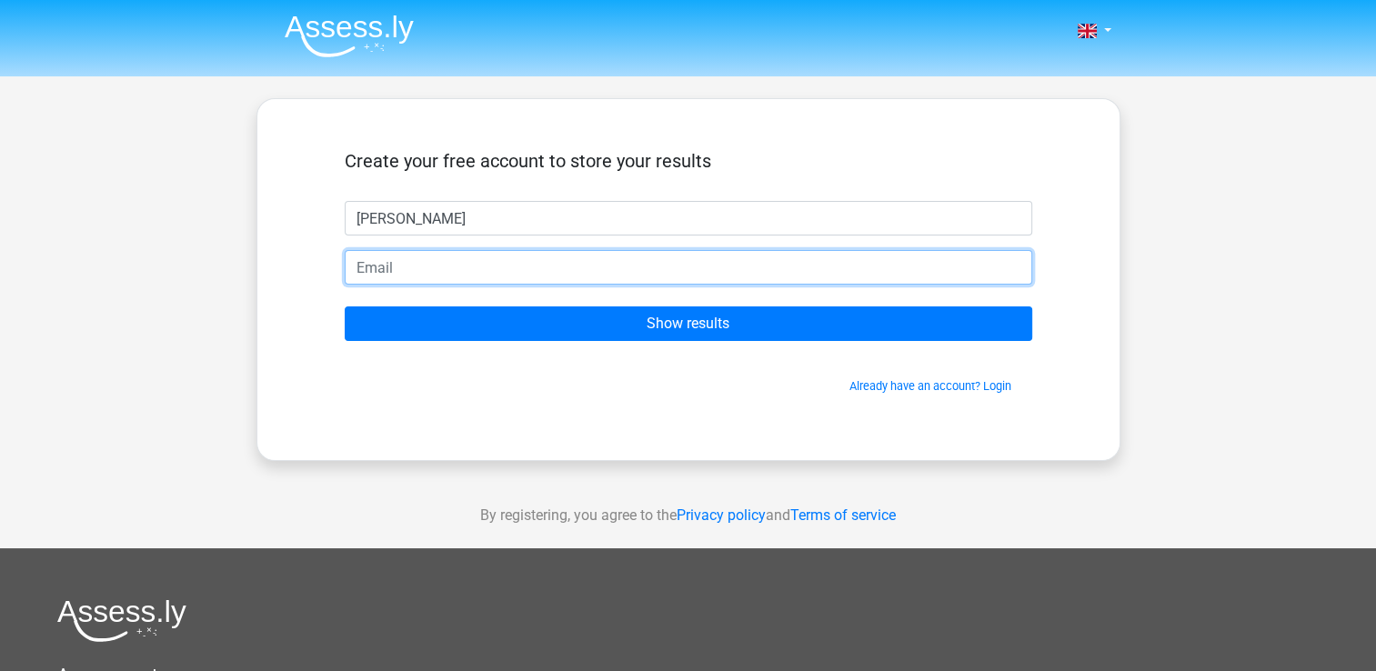
click at [678, 276] on input "email" at bounding box center [688, 267] width 687 height 35
type input "izziewebster@hotmail.com"
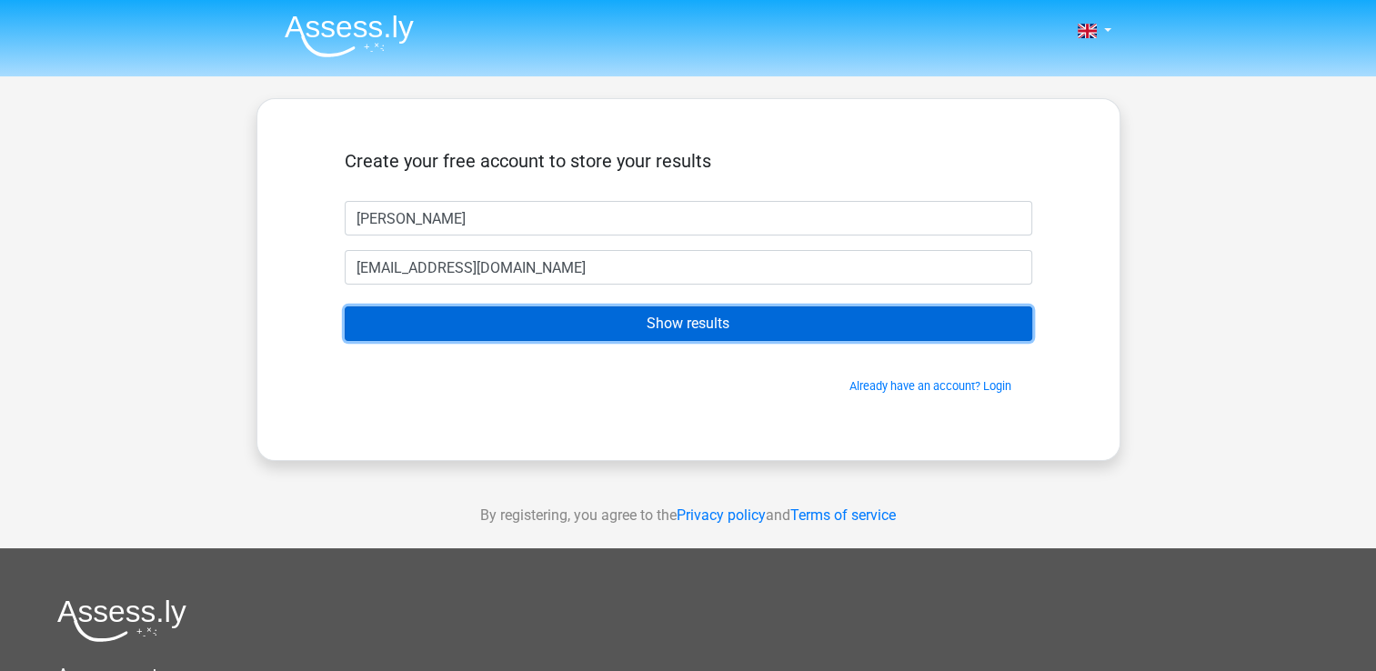
click at [678, 320] on input "Show results" at bounding box center [688, 323] width 687 height 35
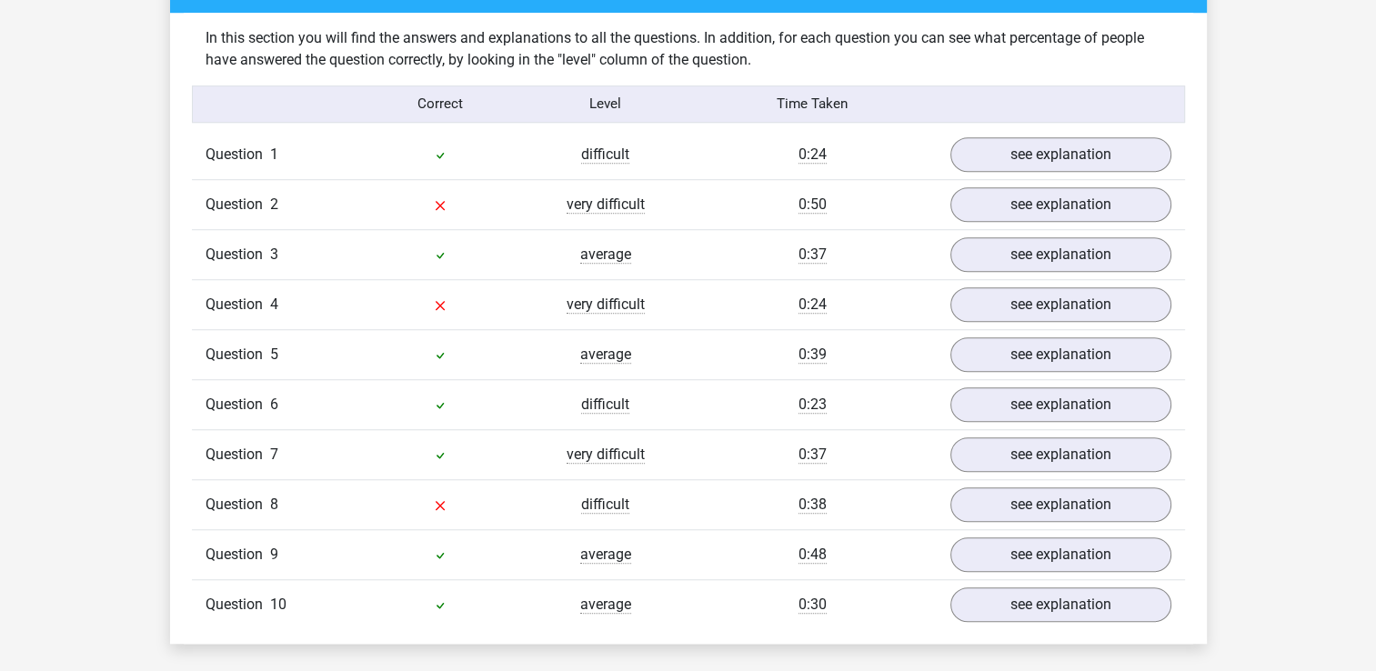
scroll to position [1400, 0]
click at [979, 208] on link "see explanation" at bounding box center [1060, 204] width 221 height 35
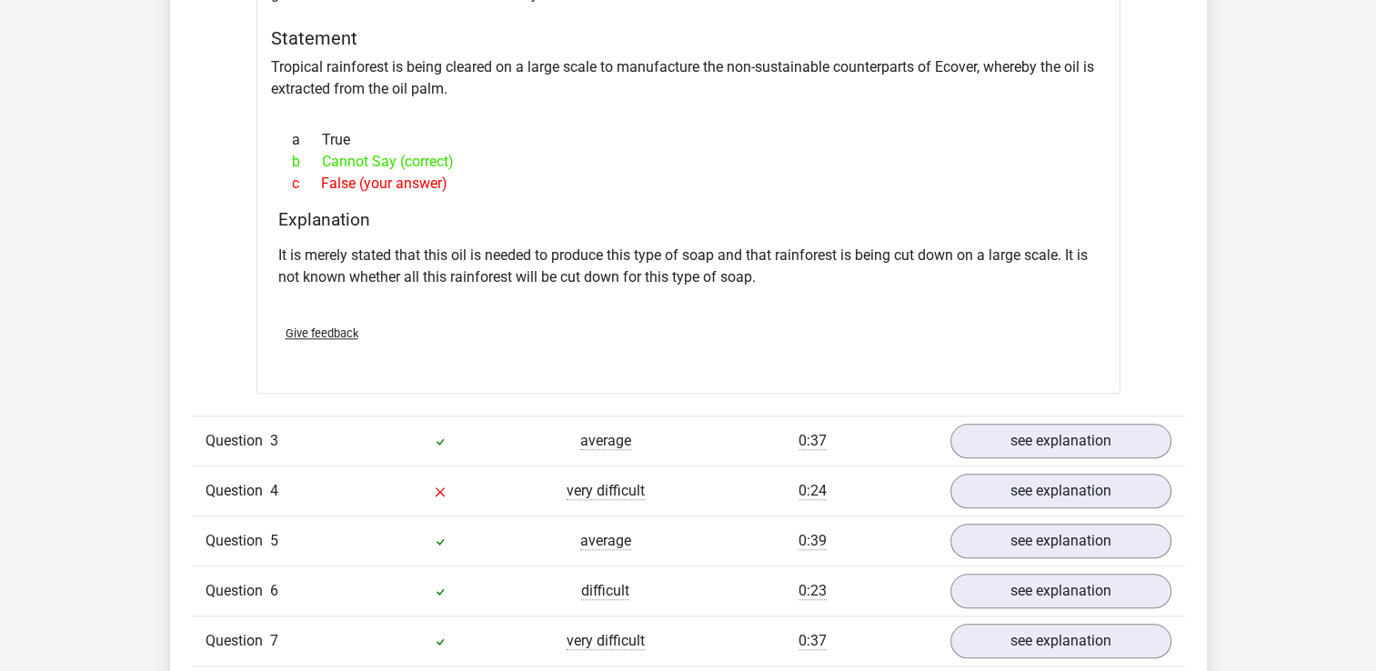
scroll to position [1888, 0]
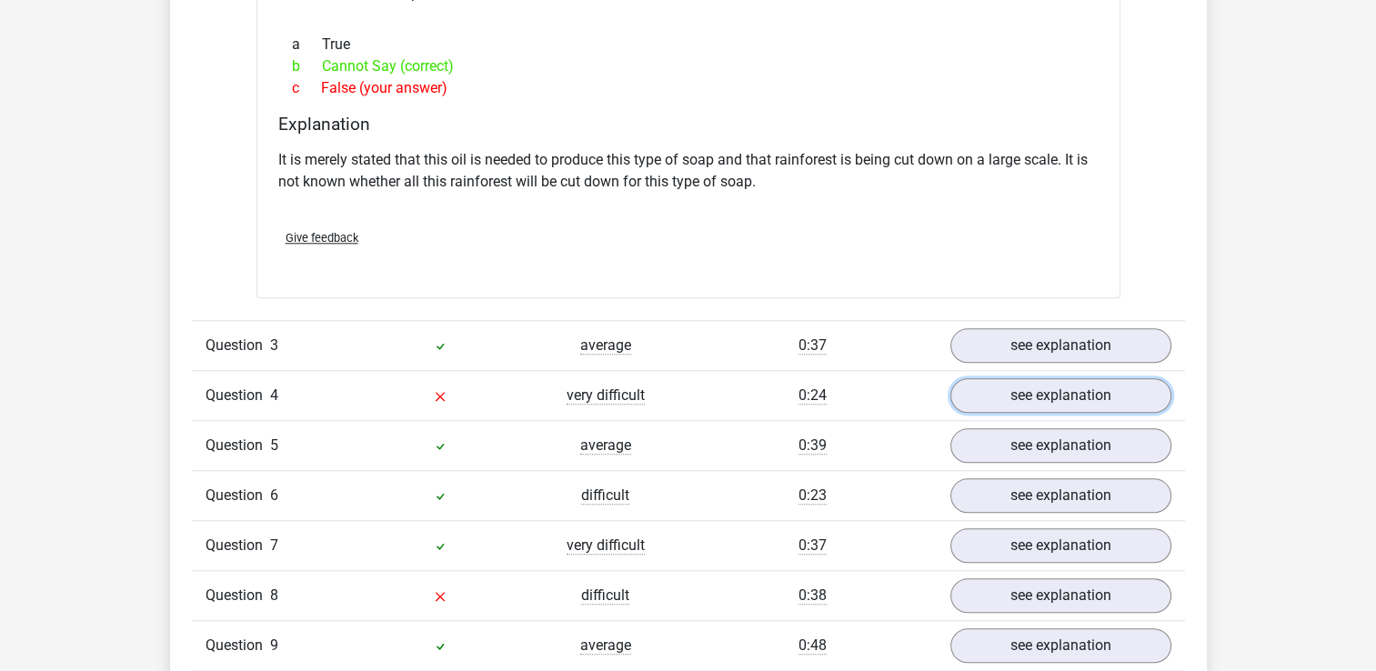
click at [992, 388] on link "see explanation" at bounding box center [1060, 395] width 221 height 35
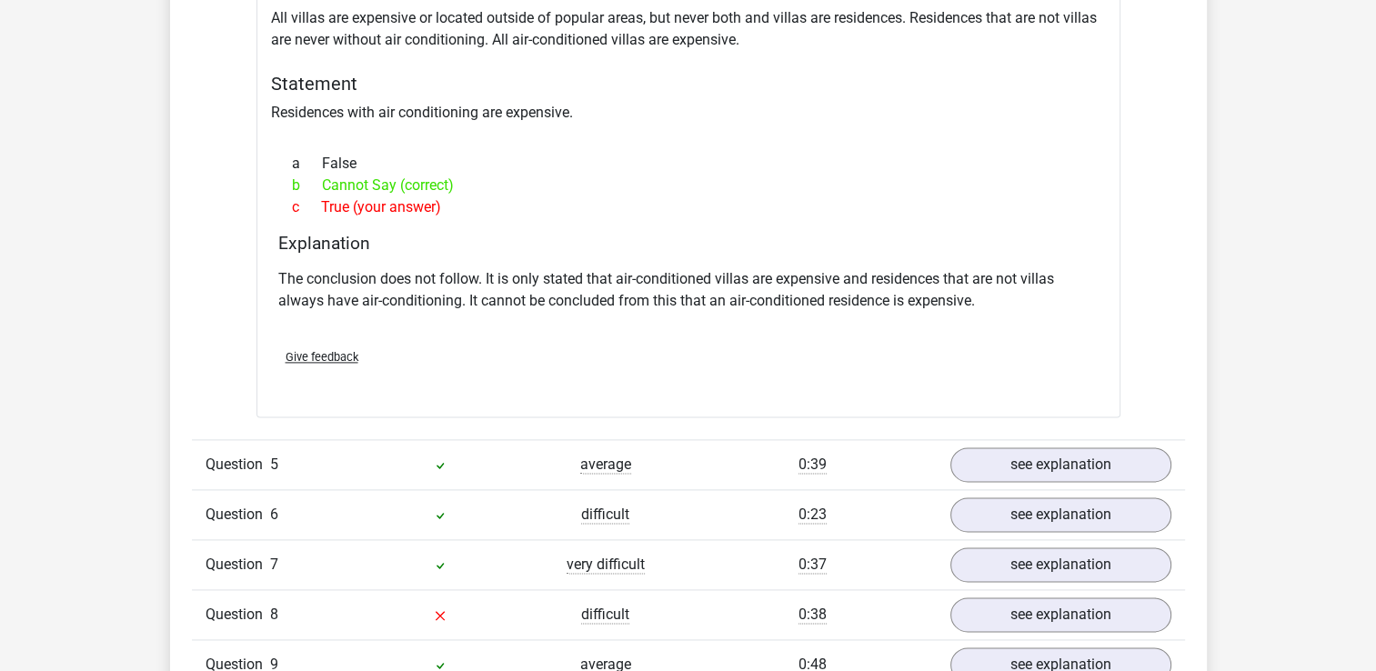
scroll to position [2539, 0]
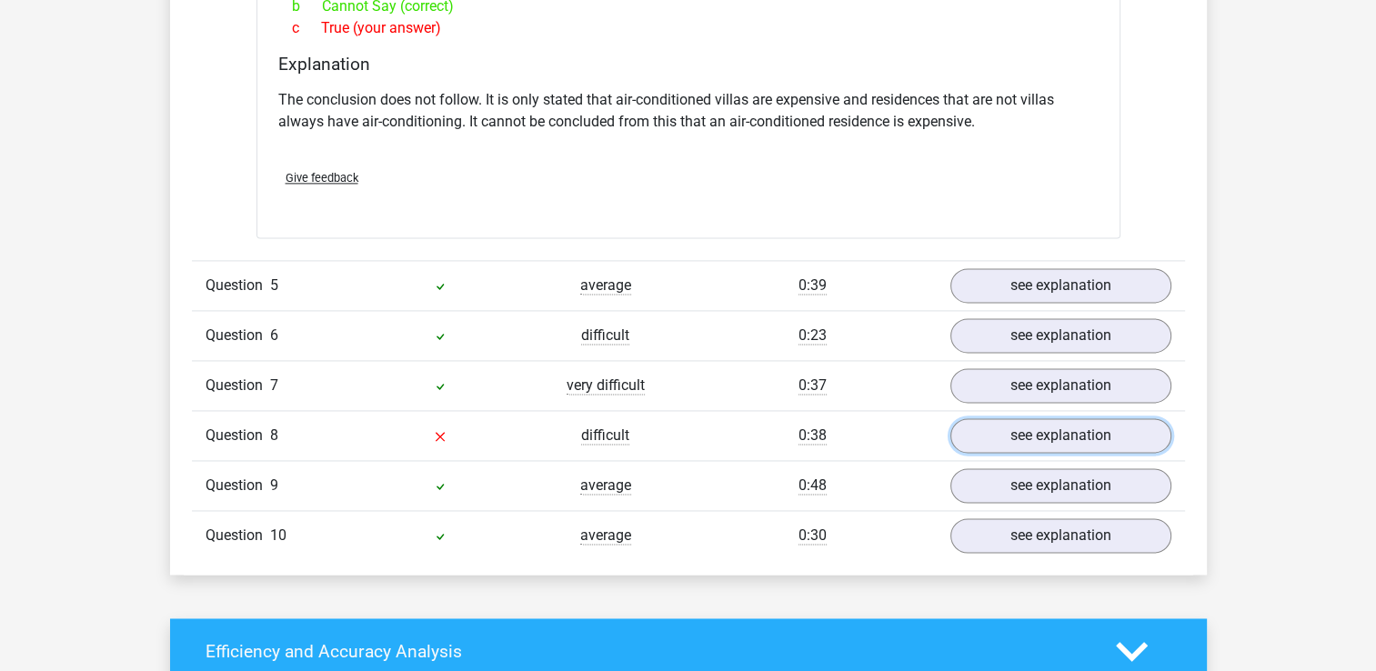
click at [975, 426] on link "see explanation" at bounding box center [1060, 435] width 221 height 35
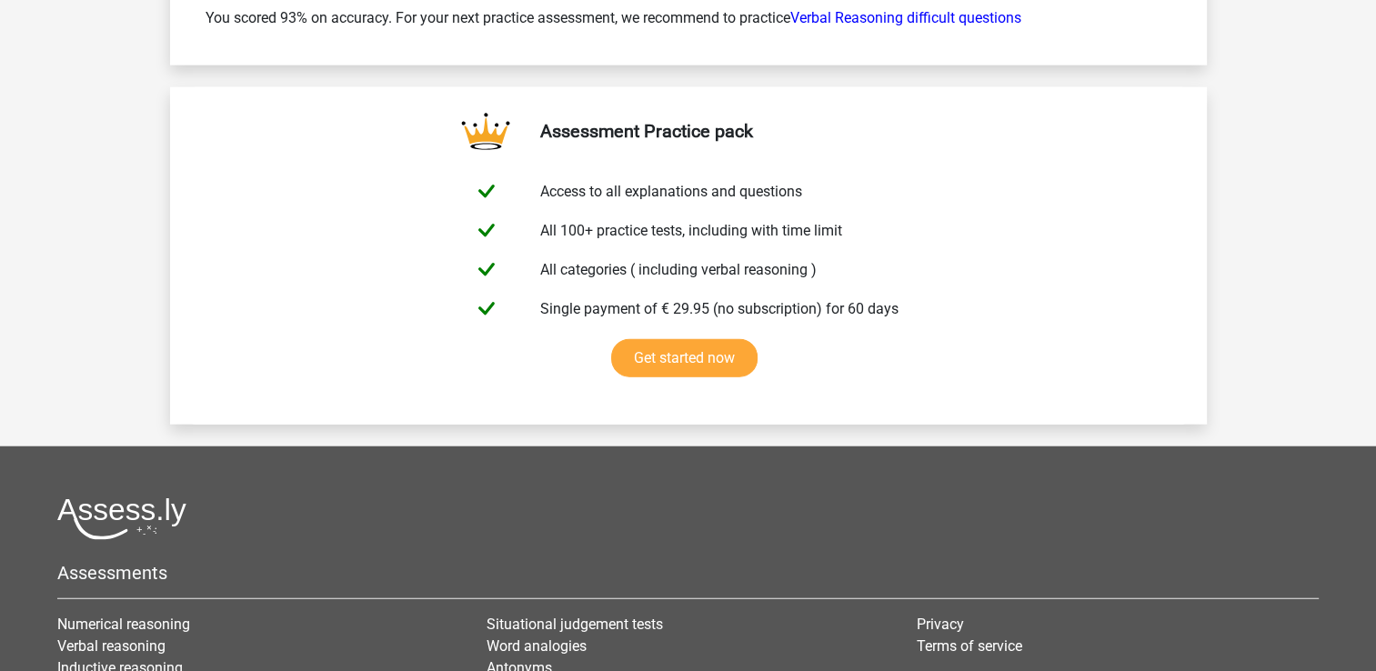
scroll to position [4809, 0]
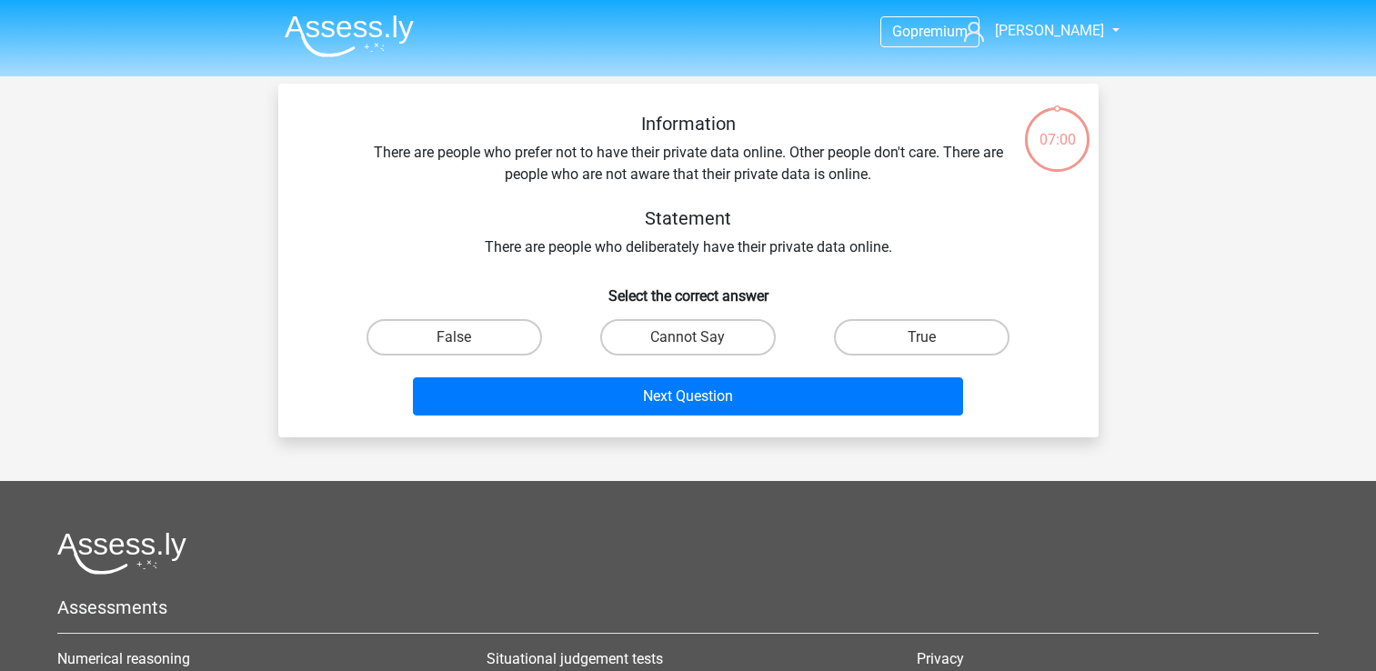
scroll to position [12, 0]
